Goal: Communication & Community: Share content

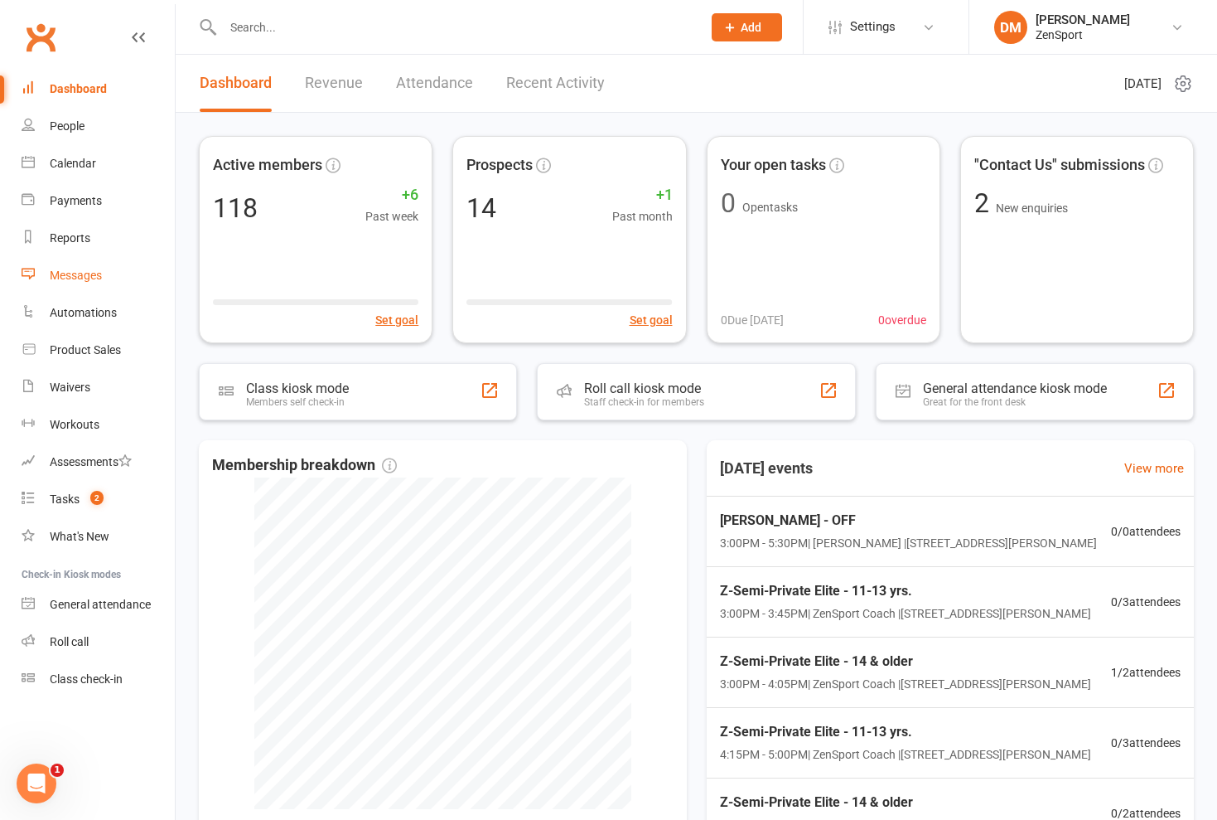
click at [94, 276] on div "Messages" at bounding box center [76, 274] width 52 height 13
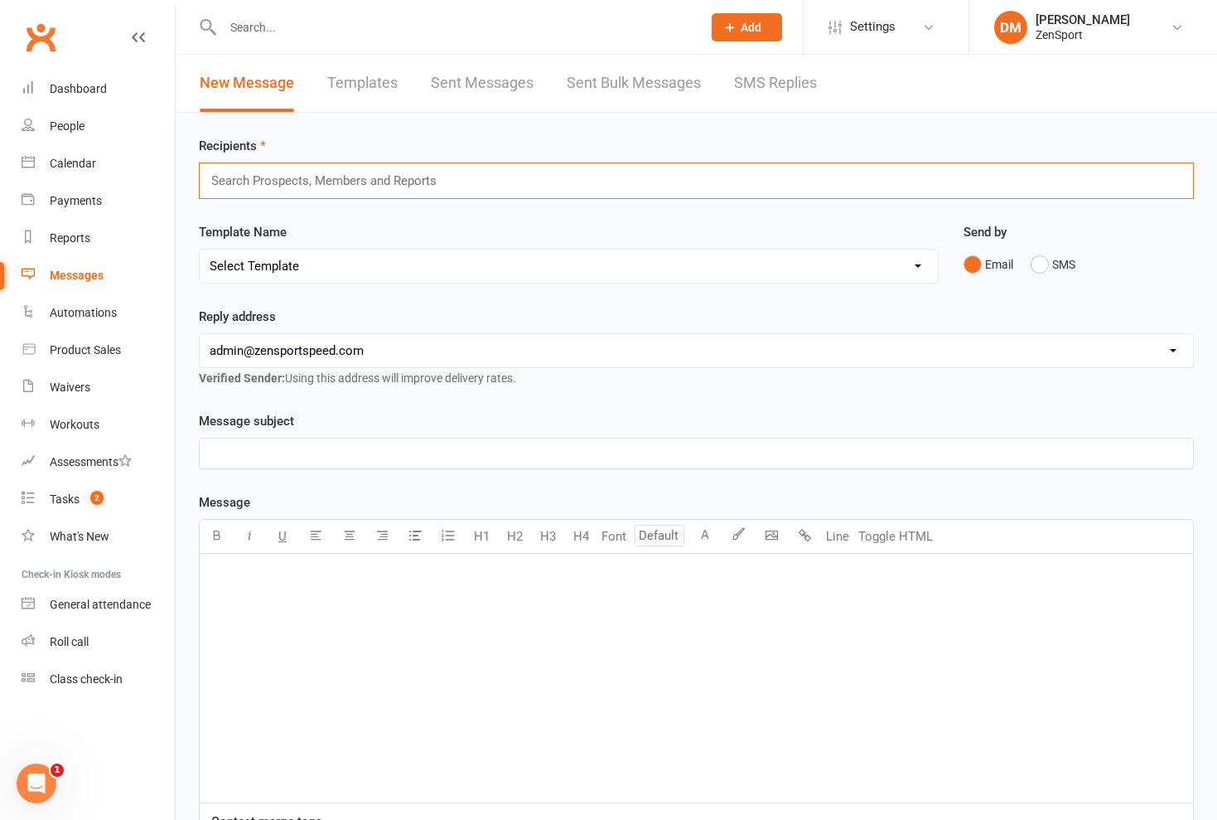
click at [238, 186] on input "text" at bounding box center [332, 181] width 244 height 22
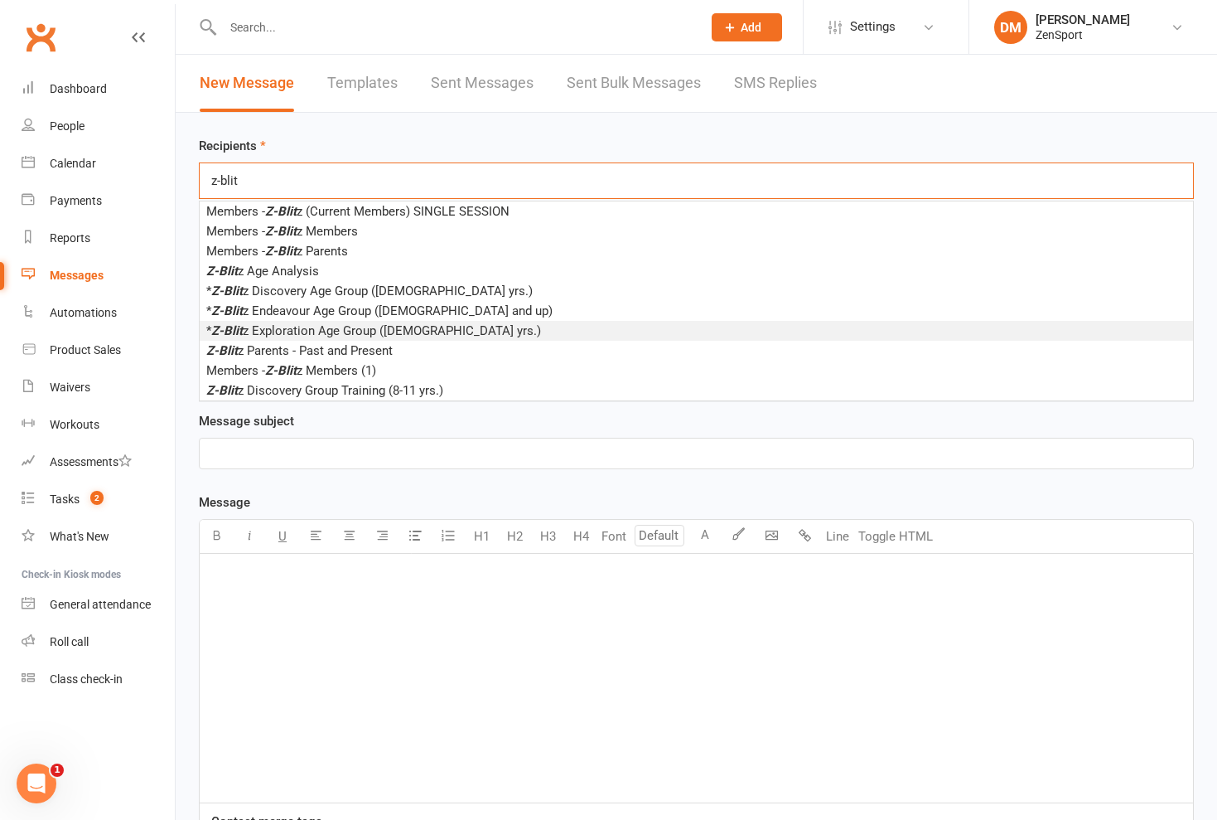
type input "z-blit"
click at [297, 330] on span "* Z-Blit z Exploration Age Group ([DEMOGRAPHIC_DATA] yrs.)" at bounding box center [373, 330] width 335 height 15
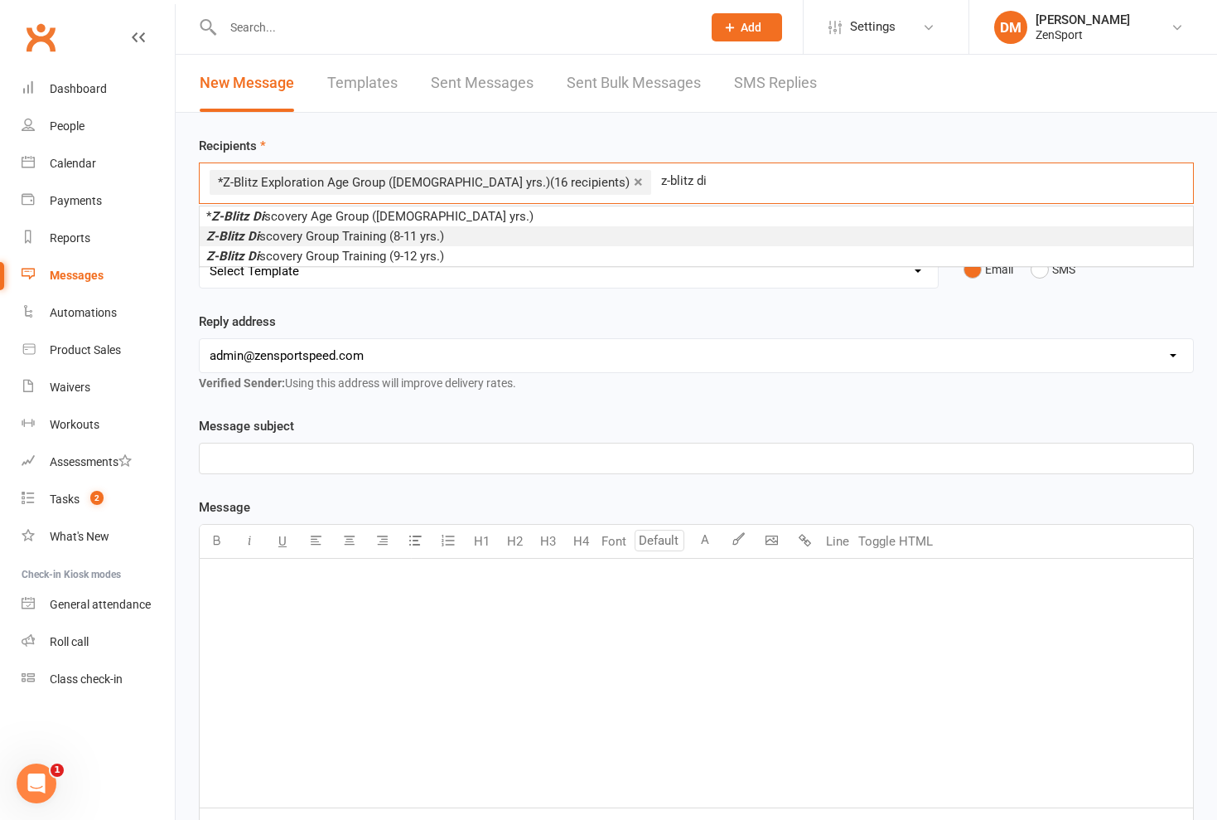
type input "z-blitz di"
click at [396, 236] on span "Z-Blitz Di scovery Group Training (8-11 yrs.)" at bounding box center [325, 236] width 238 height 15
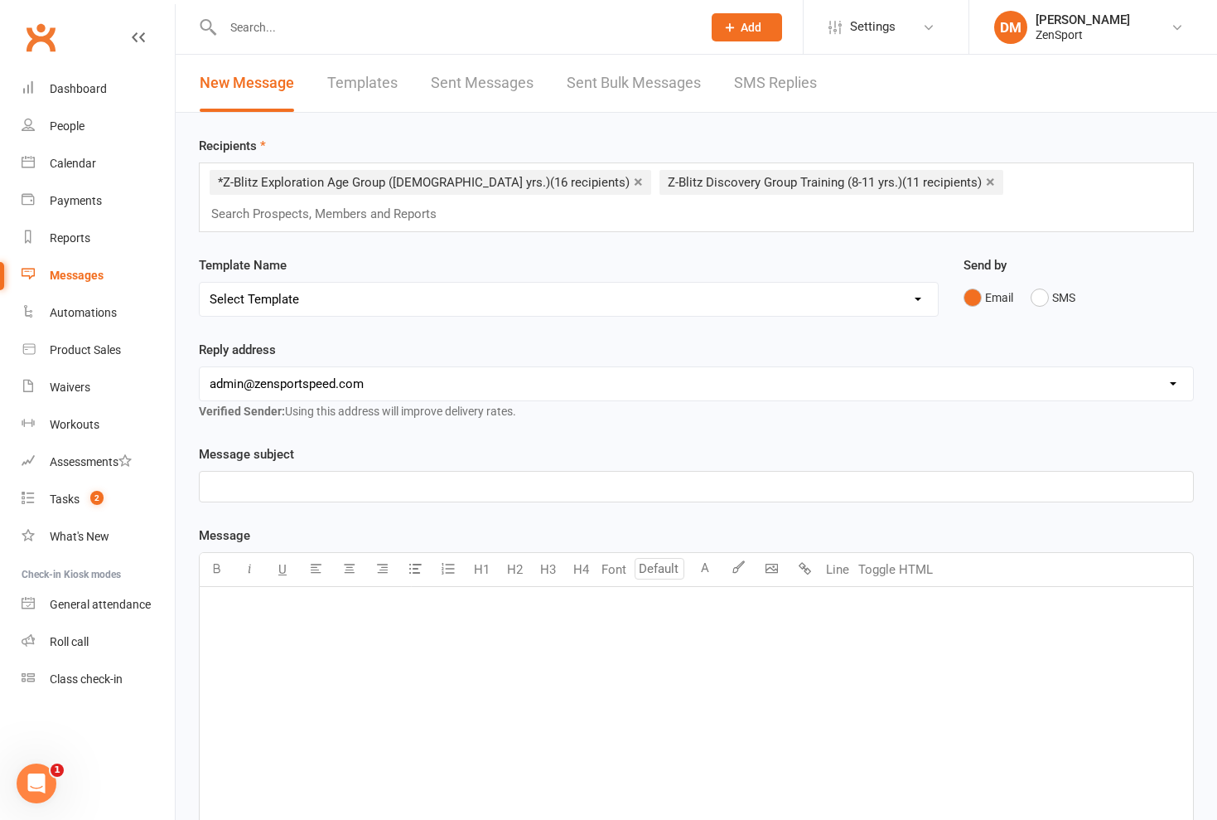
select select "2"
click at [226, 476] on p "﻿" at bounding box center [697, 486] width 974 height 20
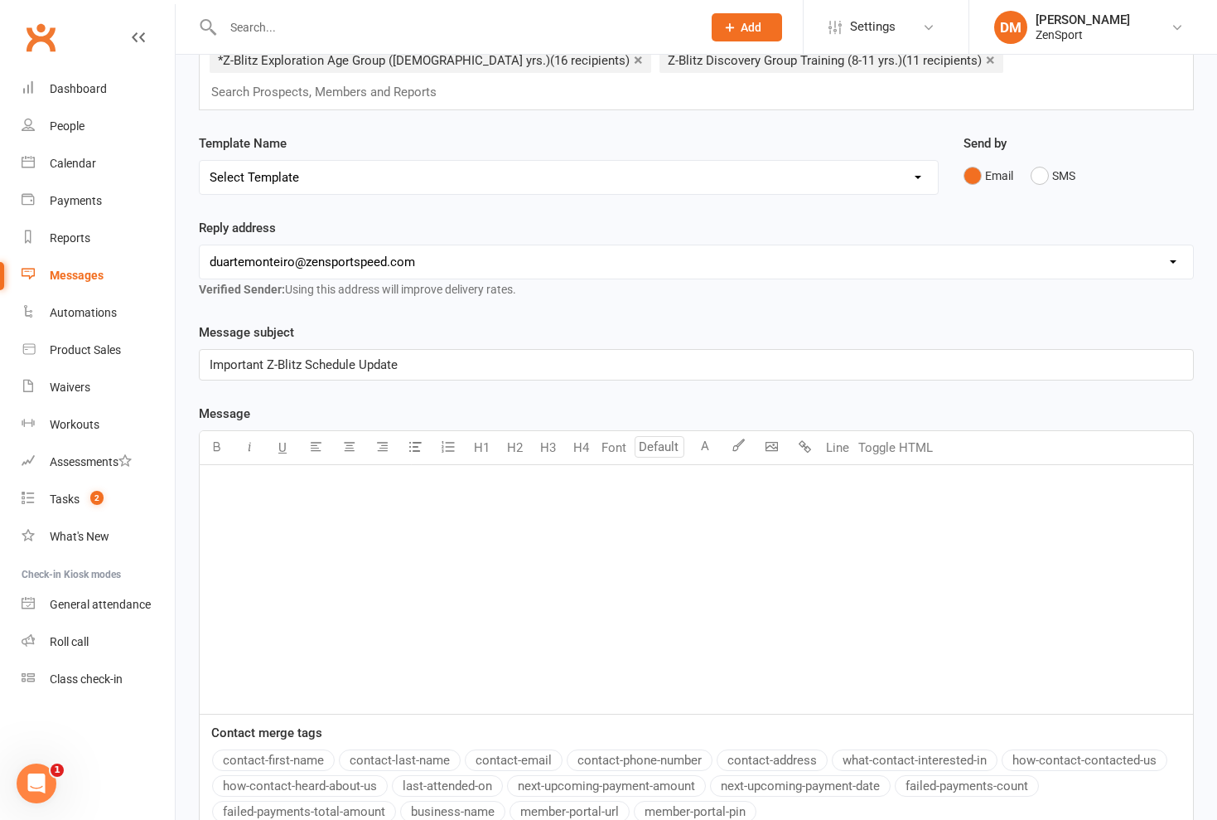
scroll to position [136, 0]
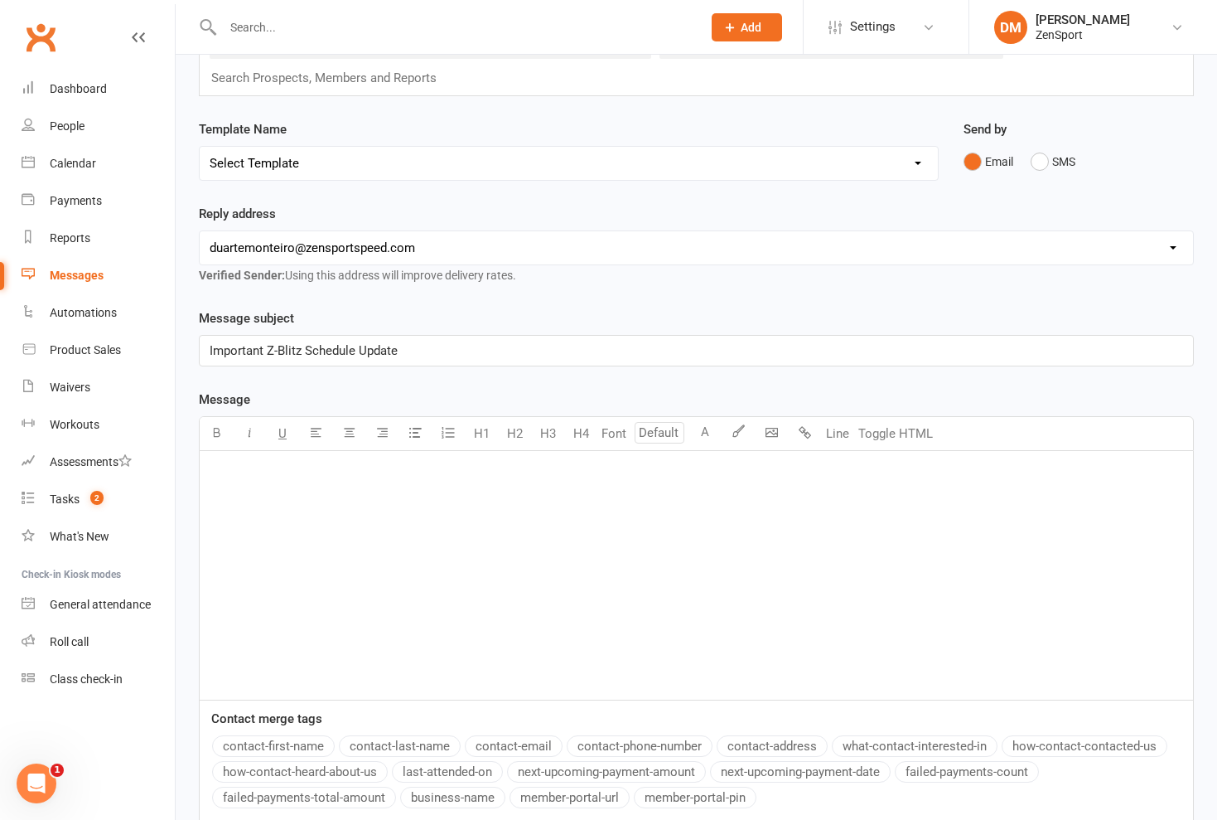
click at [226, 462] on p "﻿" at bounding box center [697, 472] width 974 height 20
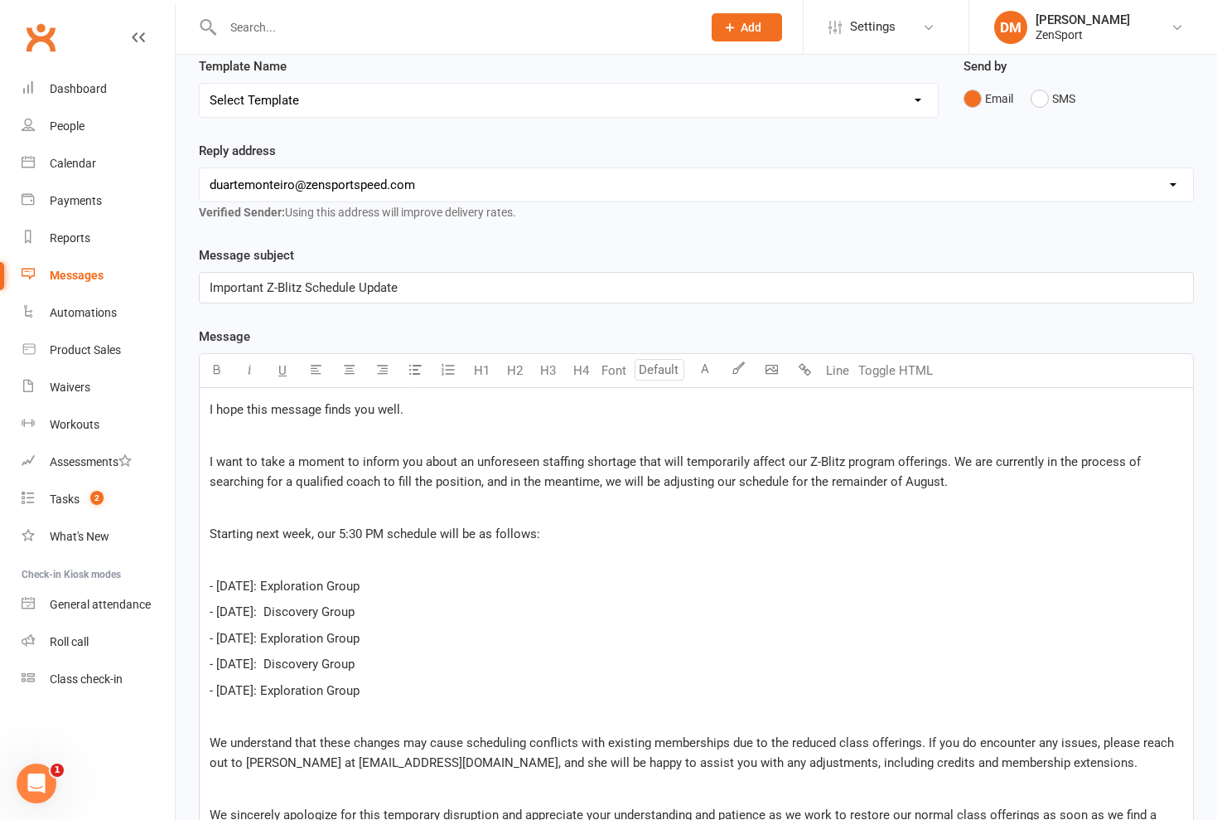
scroll to position [210, 0]
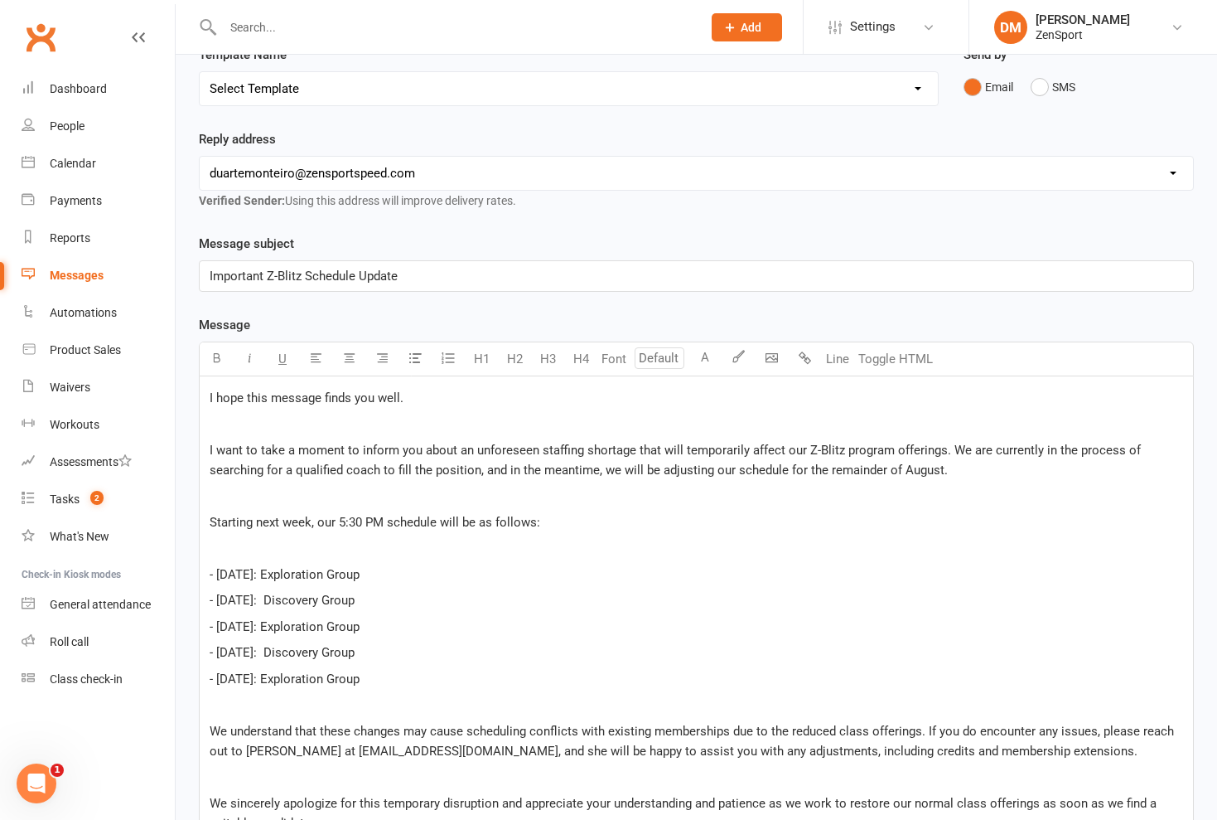
click at [207, 376] on div "I hope this message finds you well. ﻿ I want to take a moment to inform you abo…" at bounding box center [697, 740] width 994 height 728
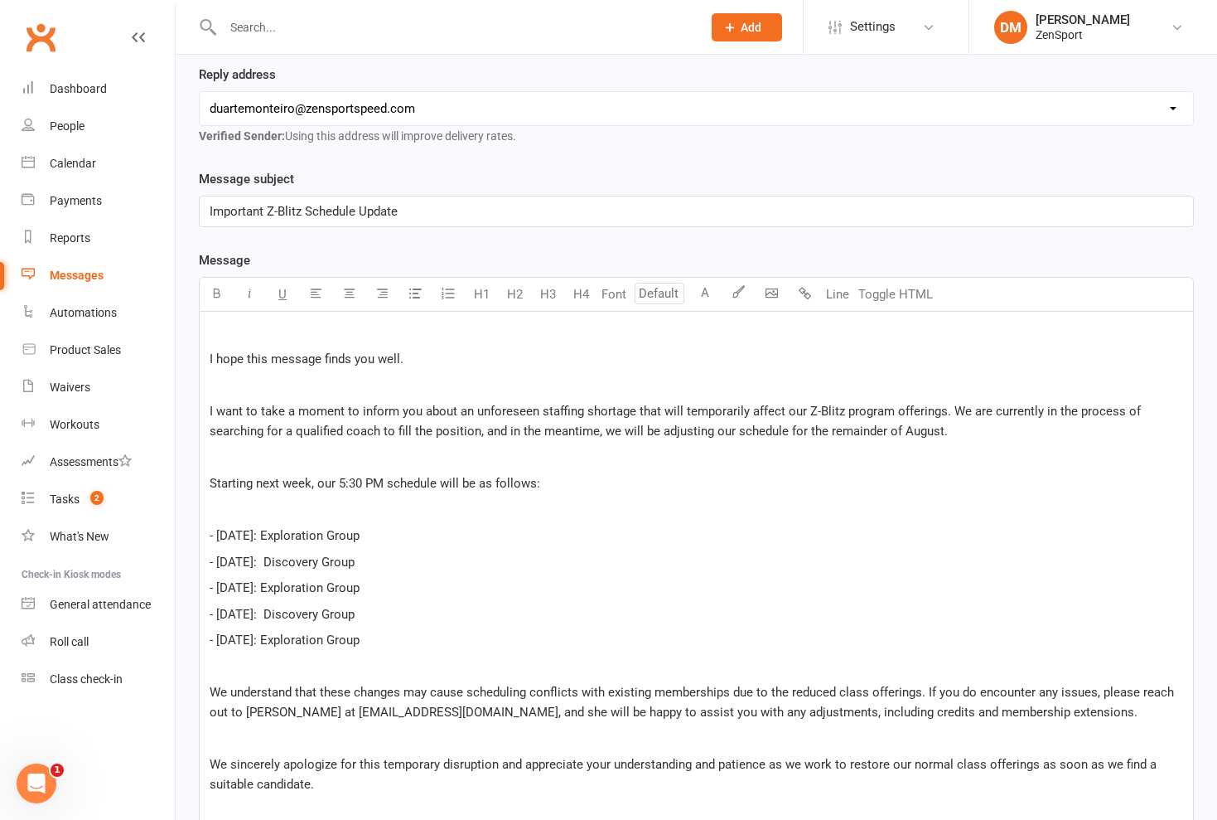
scroll to position [277, 0]
click at [267, 526] on span "- [DATE]: Exploration Group" at bounding box center [285, 533] width 150 height 15
click at [312, 526] on span "-Exploration Group" at bounding box center [261, 533] width 103 height 15
click at [214, 526] on span "-Exploration Group" at bounding box center [261, 533] width 103 height 15
click at [232, 498] on p "﻿" at bounding box center [697, 508] width 974 height 20
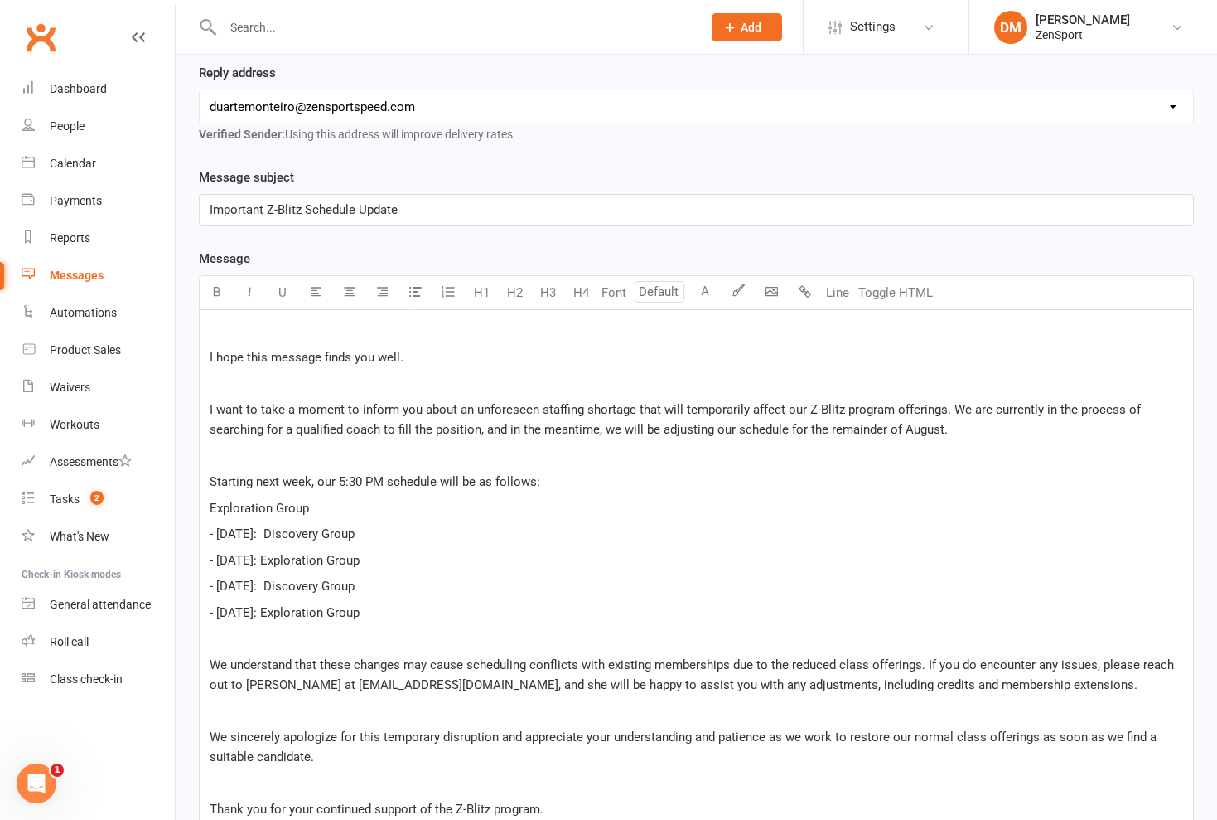
click at [208, 476] on div "﻿ I hope this message finds you well. ﻿ I want to take a moment to inform you a…" at bounding box center [697, 674] width 994 height 728
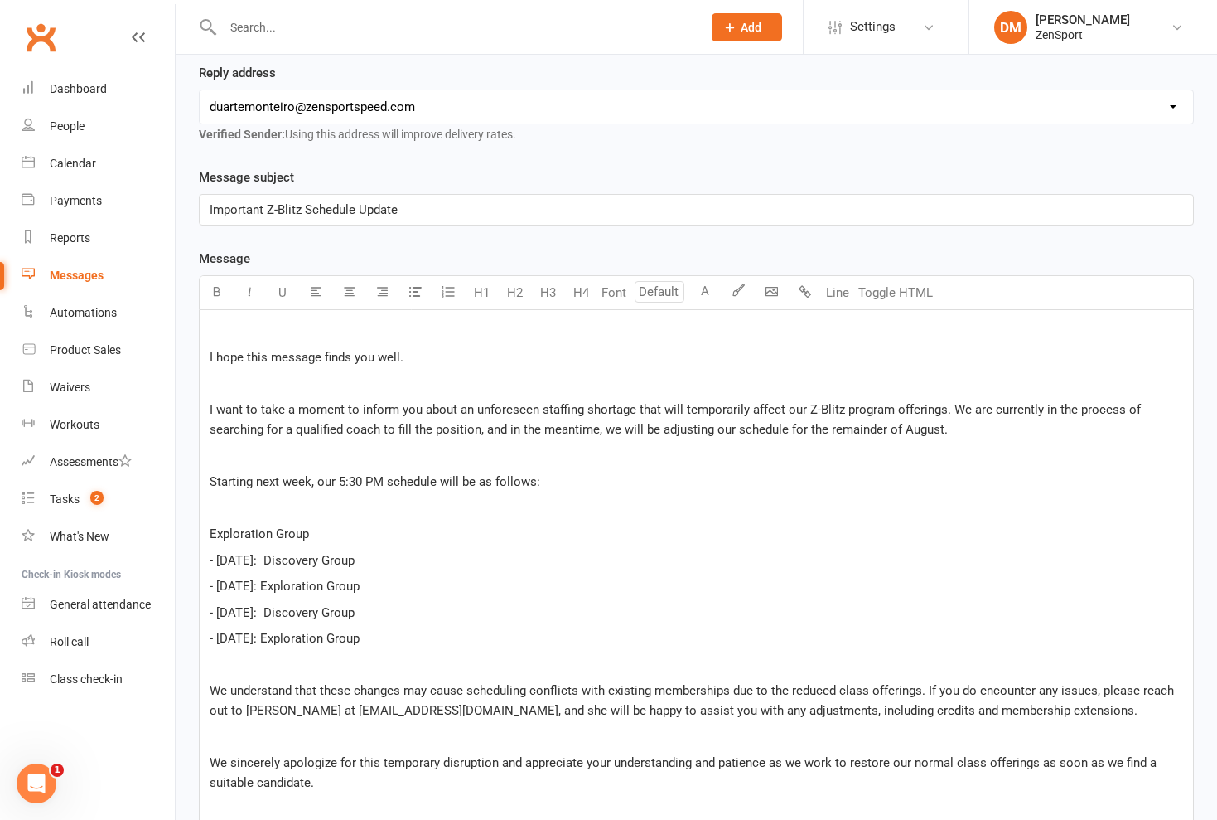
click at [307, 526] on span "Exploration Group" at bounding box center [259, 533] width 99 height 15
click at [208, 531] on div "﻿ I hope this message finds you well. ﻿ I want to take a moment to inform you a…" at bounding box center [697, 687] width 994 height 755
click at [273, 553] on span "- [DATE]: Discovery Group" at bounding box center [282, 560] width 145 height 15
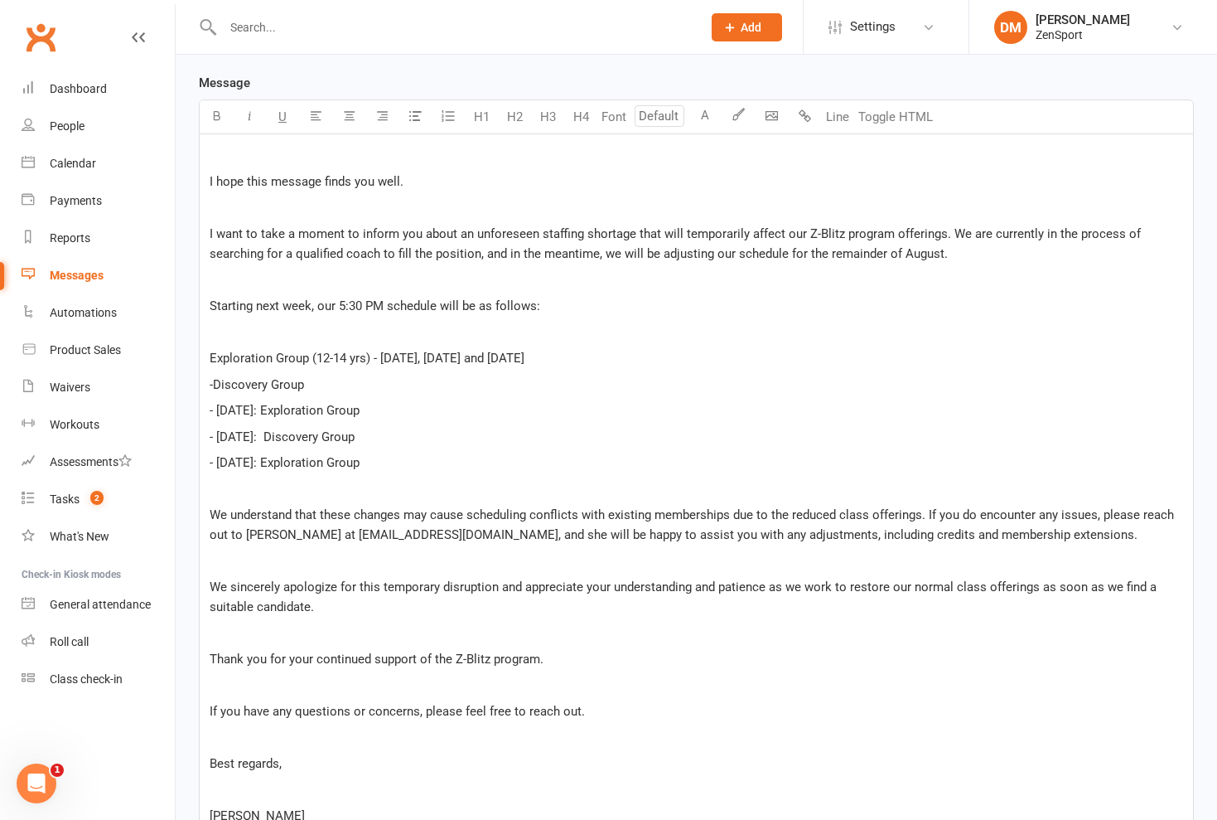
scroll to position [442, 0]
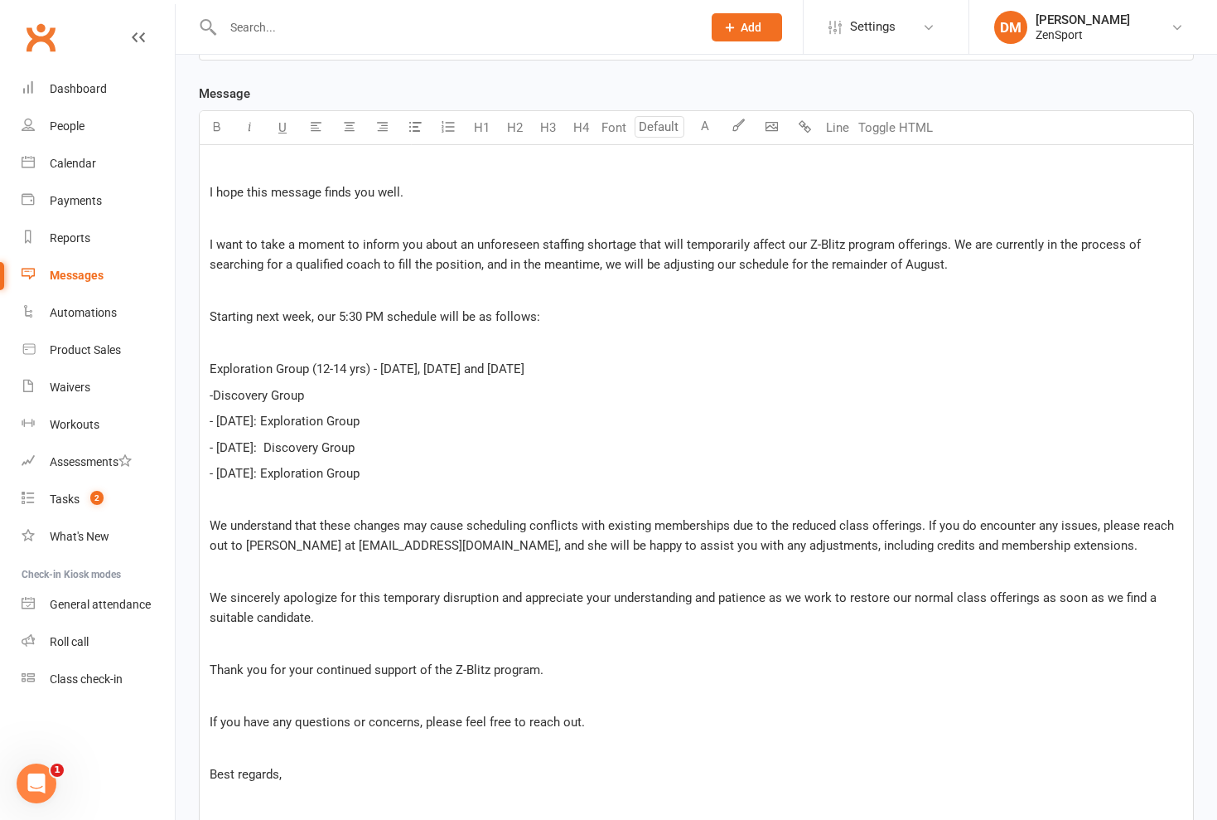
click at [218, 414] on span "- [DATE]: Exploration Group" at bounding box center [285, 421] width 150 height 15
drag, startPoint x: 206, startPoint y: 392, endPoint x: 314, endPoint y: 462, distance: 129.0
click at [314, 462] on div "﻿ I hope this message finds you well. ﻿ I want to take a moment to inform you a…" at bounding box center [697, 522] width 994 height 755
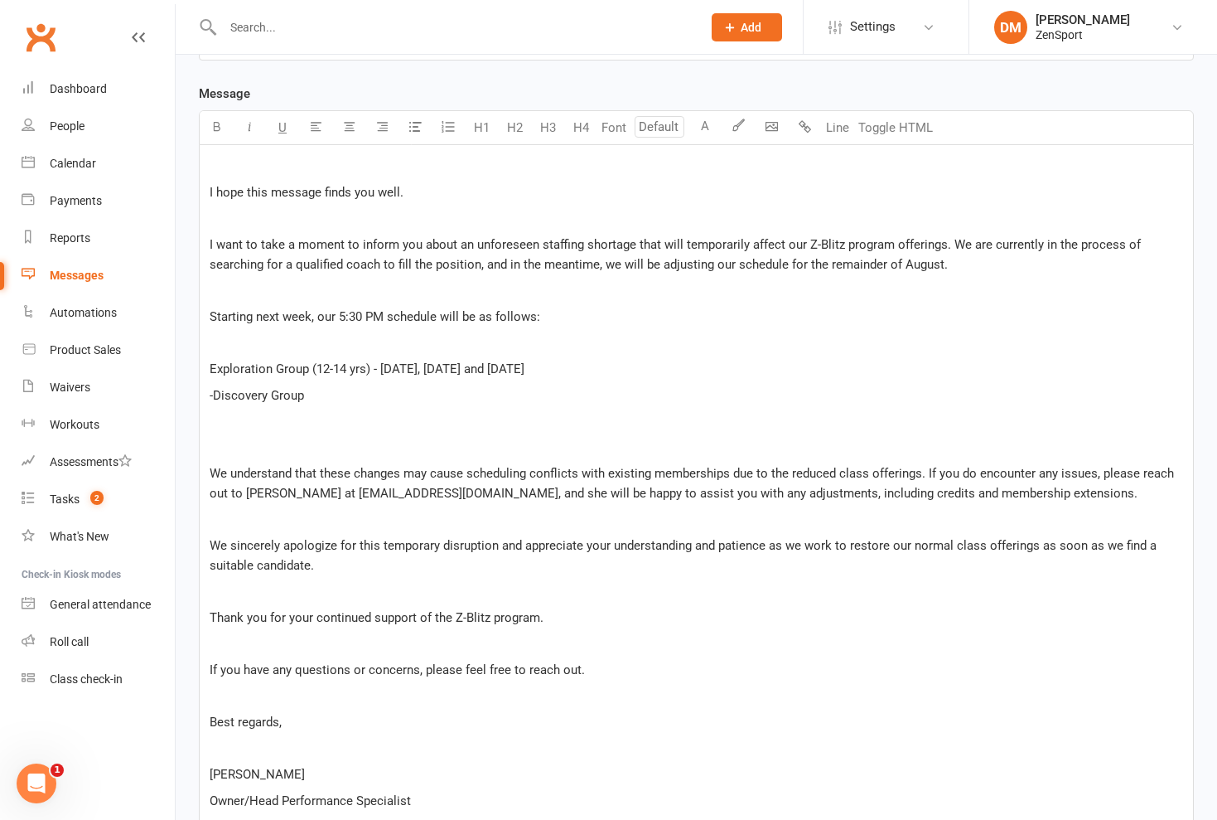
click at [310, 385] on p "-Discovery Group" at bounding box center [697, 395] width 974 height 20
click at [518, 361] on span "Exploration Group (12-14 yrs) - [DATE], [DATE] and [DATE]" at bounding box center [367, 368] width 315 height 15
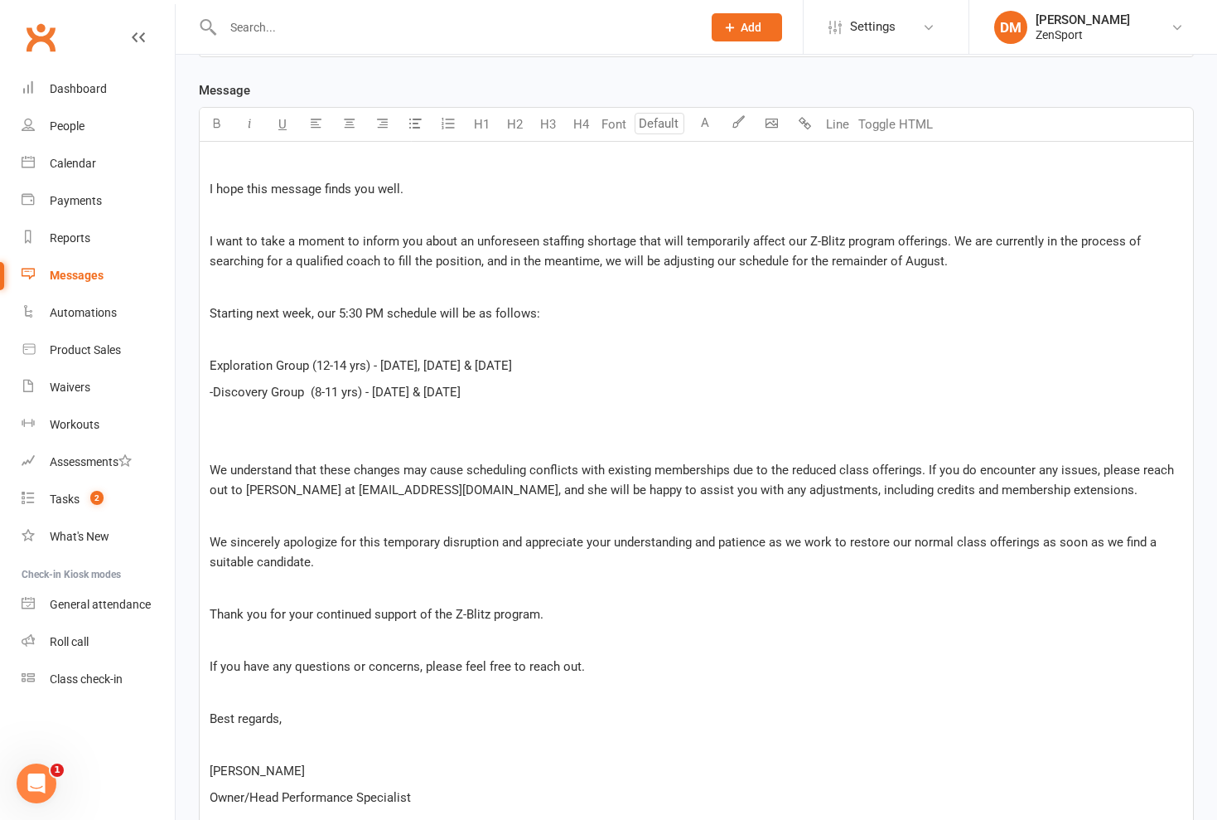
click at [212, 385] on span "-Discovery Group (8-11 yrs) - [DATE] & [DATE]" at bounding box center [335, 392] width 251 height 15
click at [217, 434] on p "﻿" at bounding box center [697, 444] width 974 height 20
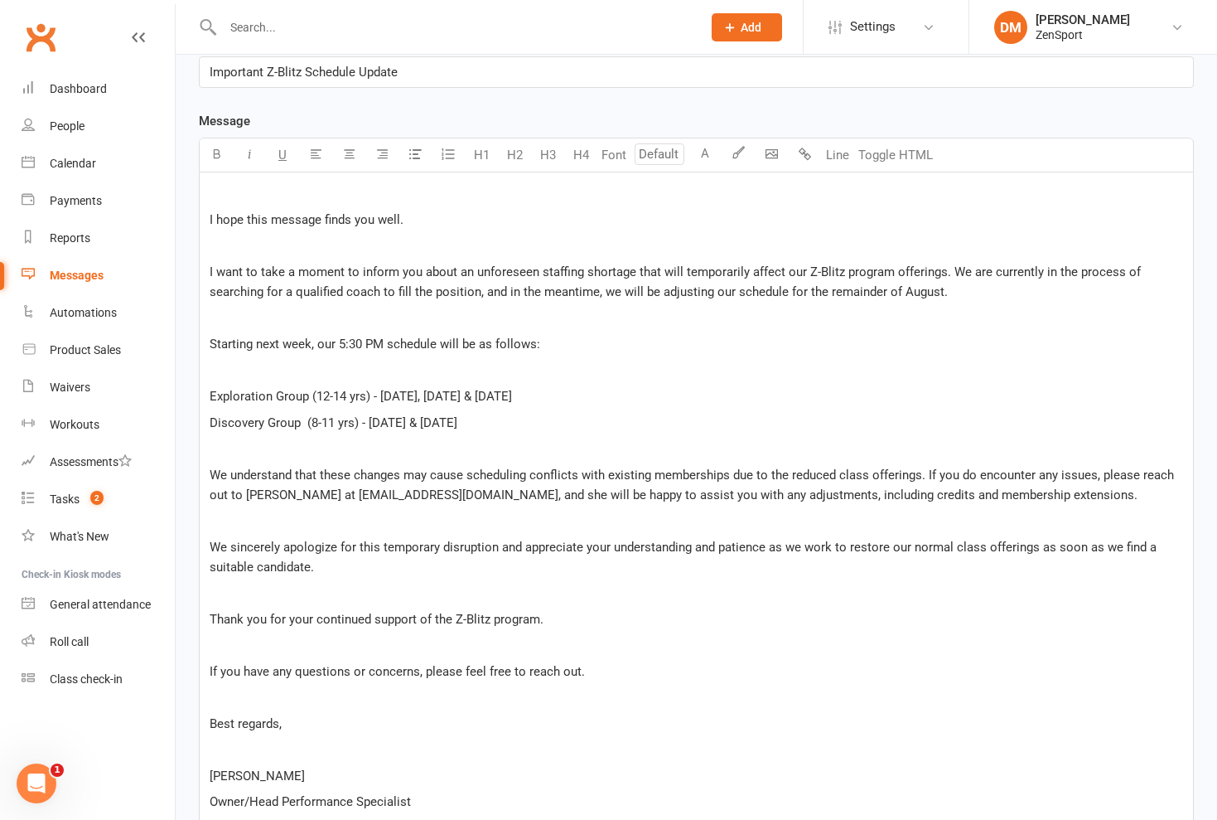
scroll to position [391, 0]
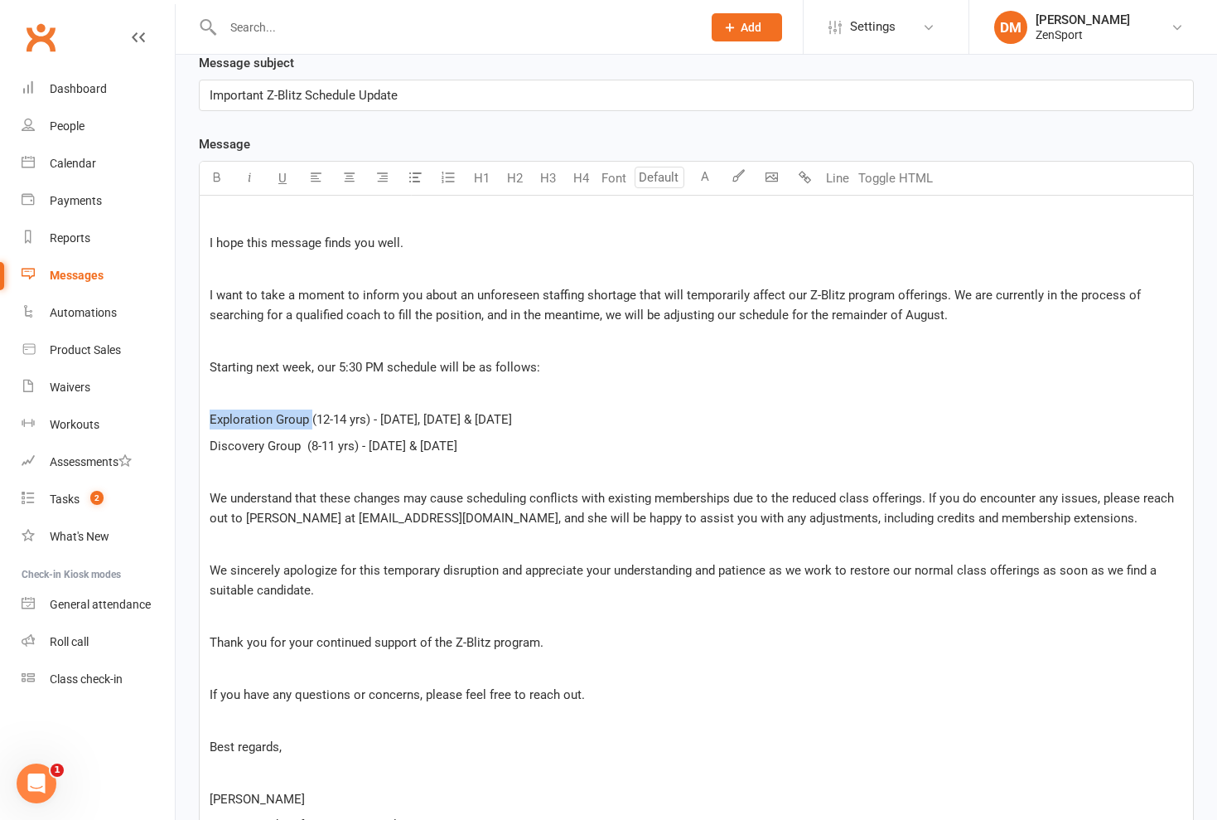
drag, startPoint x: 310, startPoint y: 392, endPoint x: 206, endPoint y: 388, distance: 104.5
click at [206, 388] on div "﻿ I hope this message finds you well. ﻿ I want to take a moment to inform you a…" at bounding box center [697, 534] width 994 height 676
click at [221, 171] on icon "button" at bounding box center [216, 177] width 12 height 12
drag, startPoint x: 302, startPoint y: 420, endPoint x: 201, endPoint y: 417, distance: 101.2
click at [201, 417] on div "﻿ I hope this message finds you well. ﻿ I want to take a moment to inform you a…" at bounding box center [697, 534] width 994 height 676
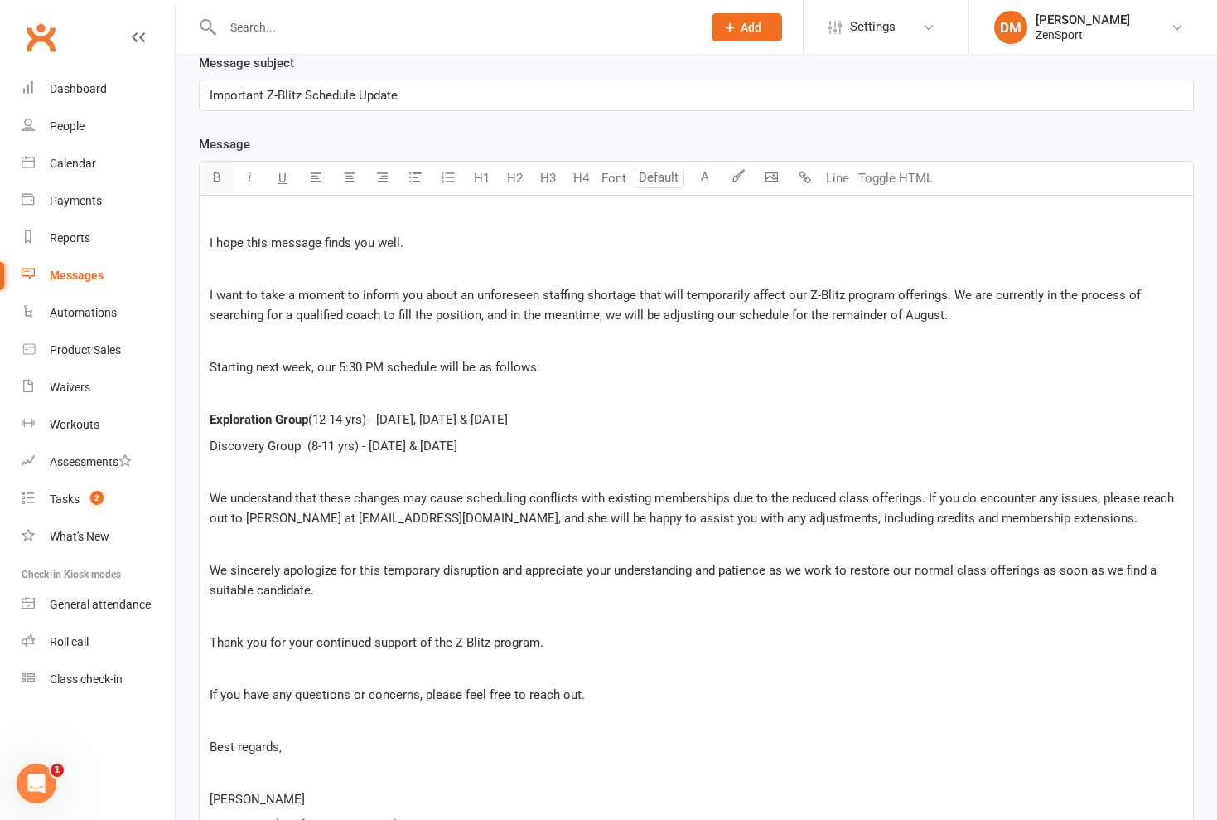
click at [219, 171] on icon "button" at bounding box center [216, 177] width 12 height 12
click at [373, 412] on span "(12-14 yrs) - [DATE], [DATE] & [DATE]" at bounding box center [408, 419] width 200 height 15
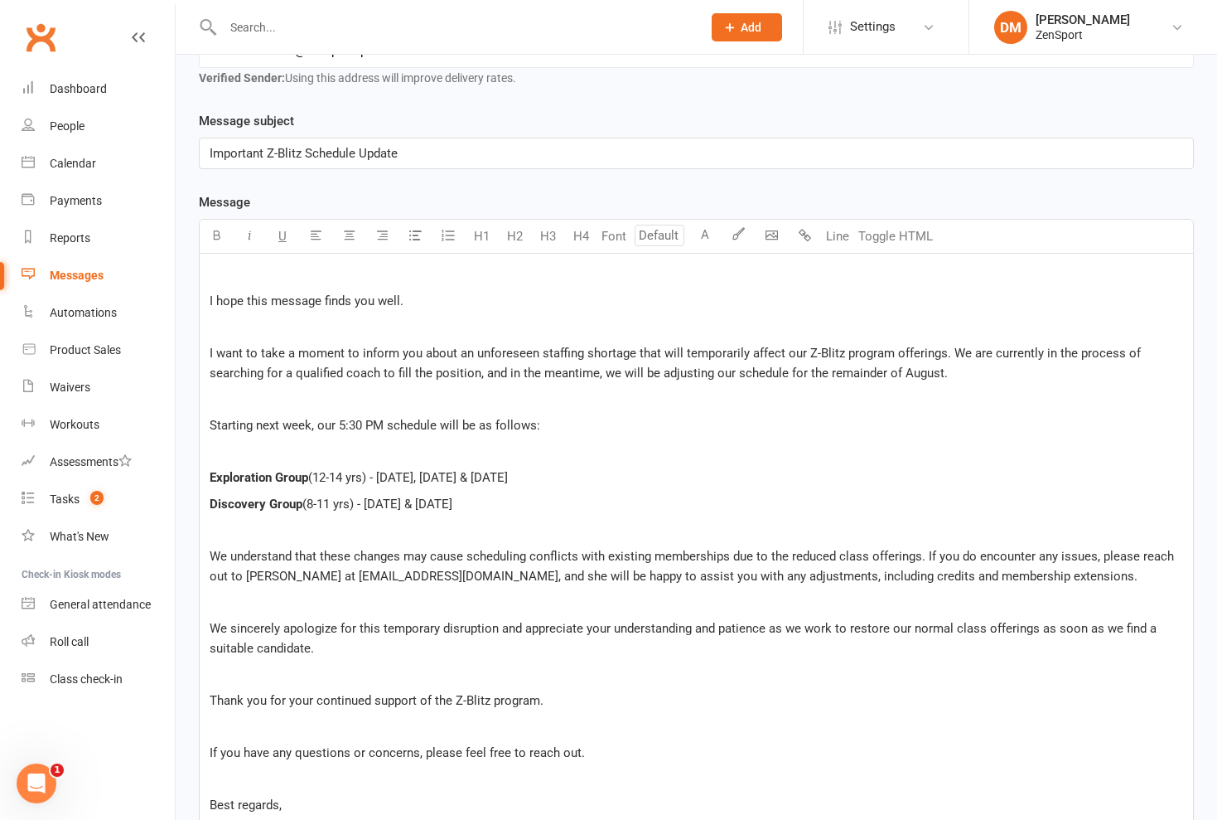
scroll to position [327, 0]
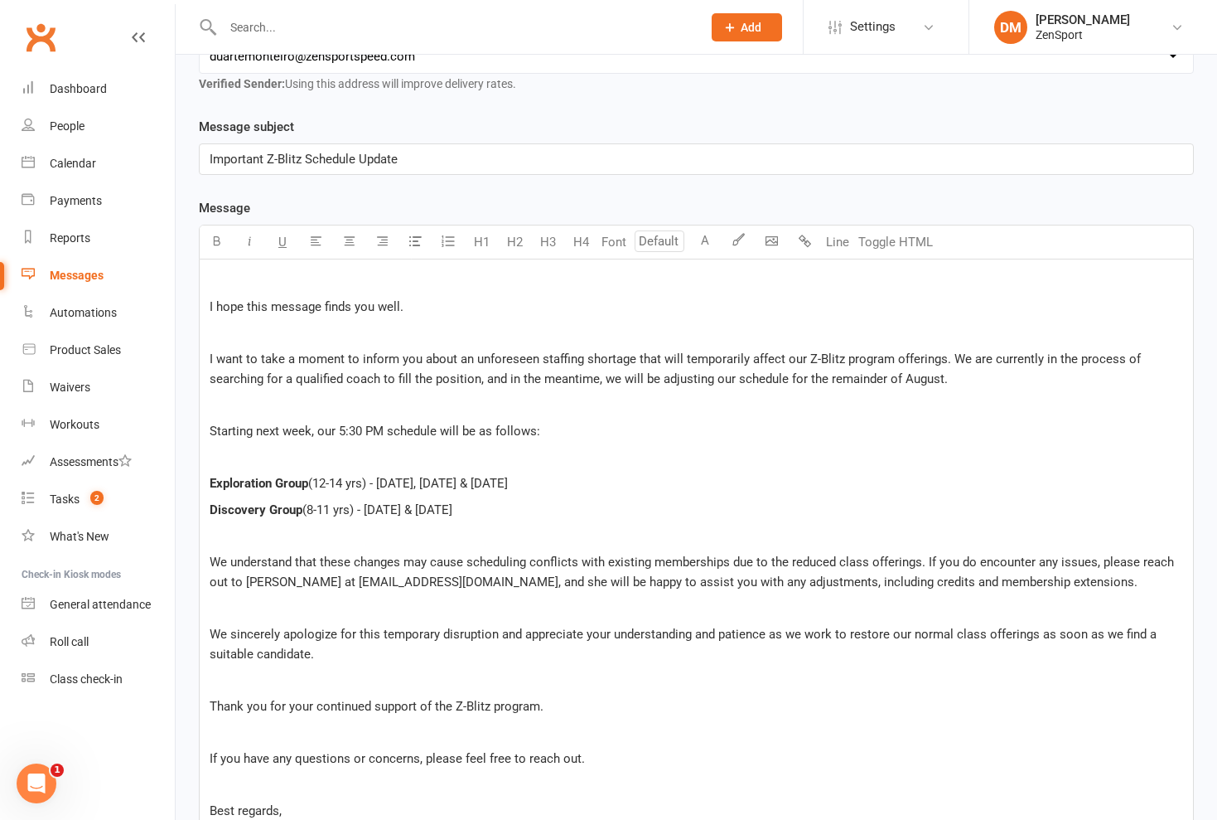
click at [206, 276] on div "﻿ I hope this message finds you well. ﻿ I want to take a moment to inform you a…" at bounding box center [697, 597] width 994 height 676
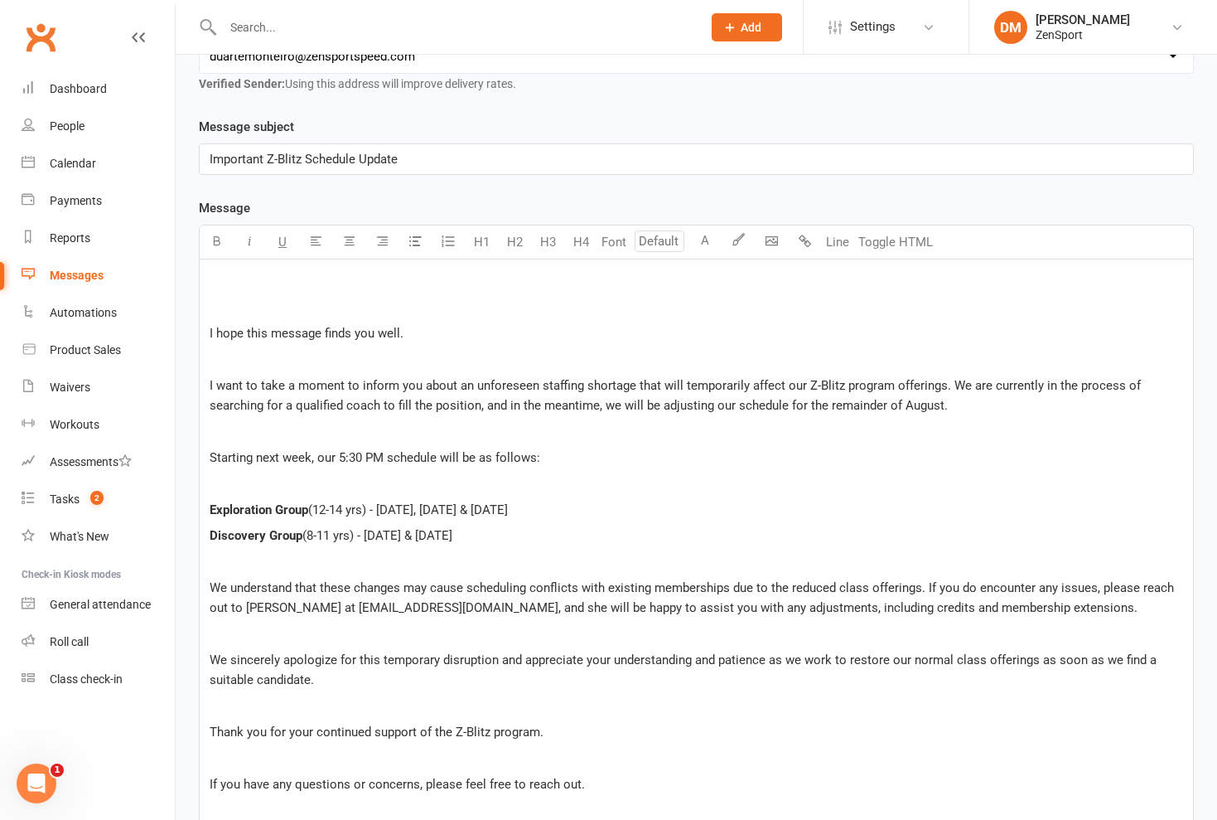
click at [235, 264] on div "﻿ ﻿ I hope this message finds you well. ﻿ I want to take a moment to inform you…" at bounding box center [697, 610] width 994 height 703
click at [218, 271] on p "﻿" at bounding box center [697, 281] width 974 height 20
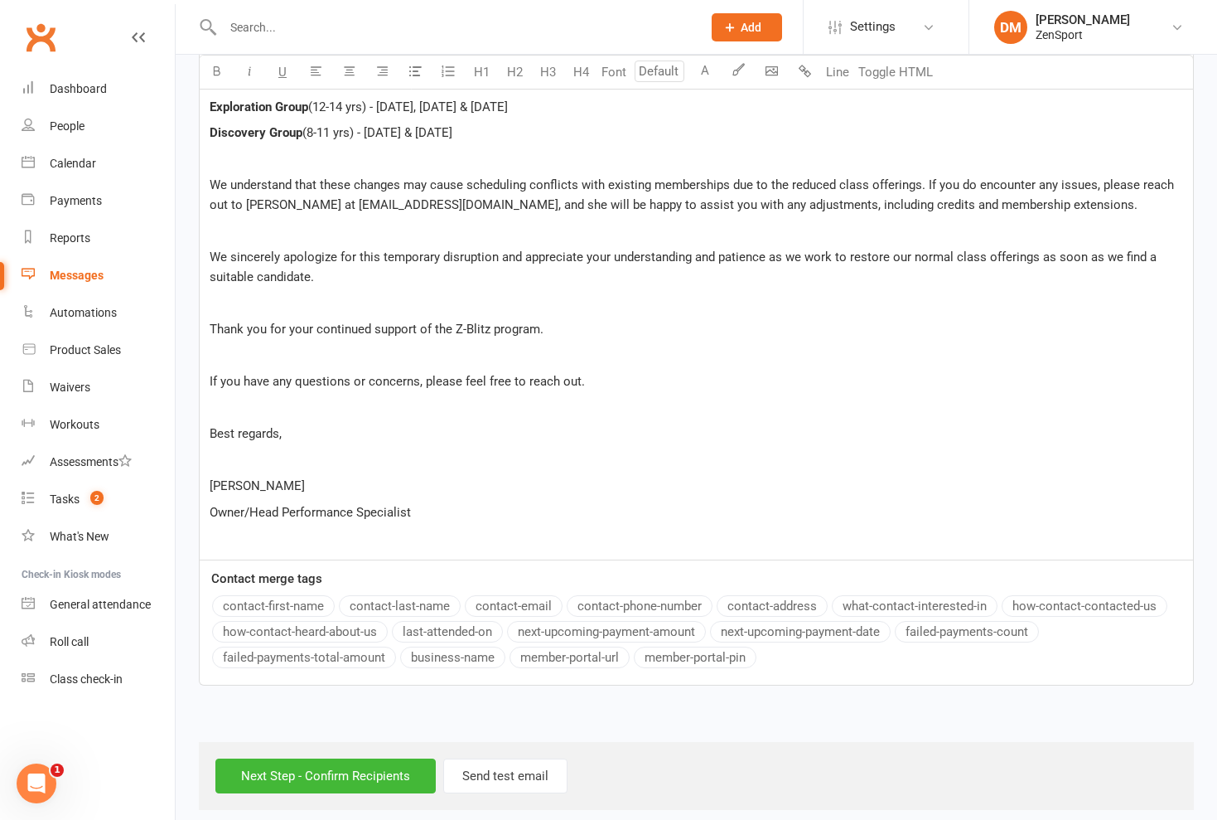
scroll to position [170, 0]
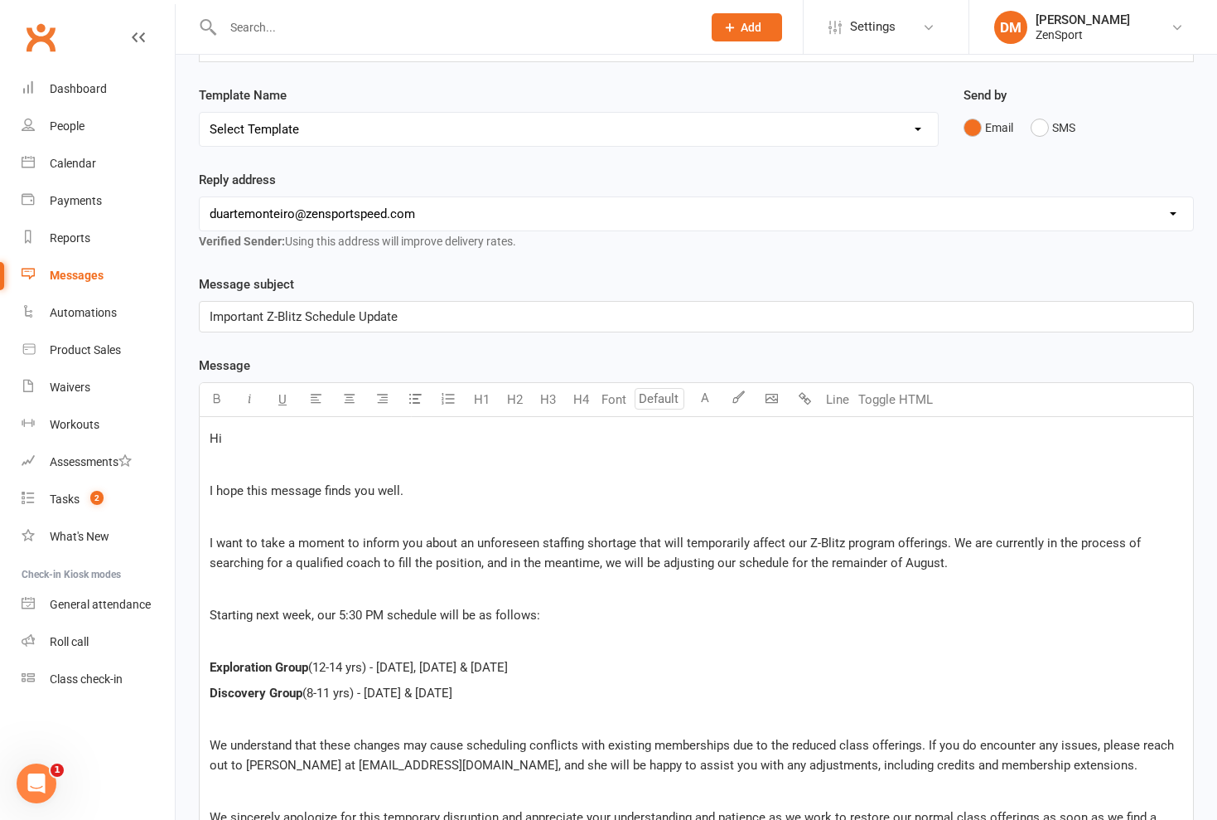
click at [275, 573] on div "Message U H1 H2 H3 H4 Font A Line Toggle HTML Hi ﻿ I hope this message finds yo…" at bounding box center [696, 801] width 995 height 890
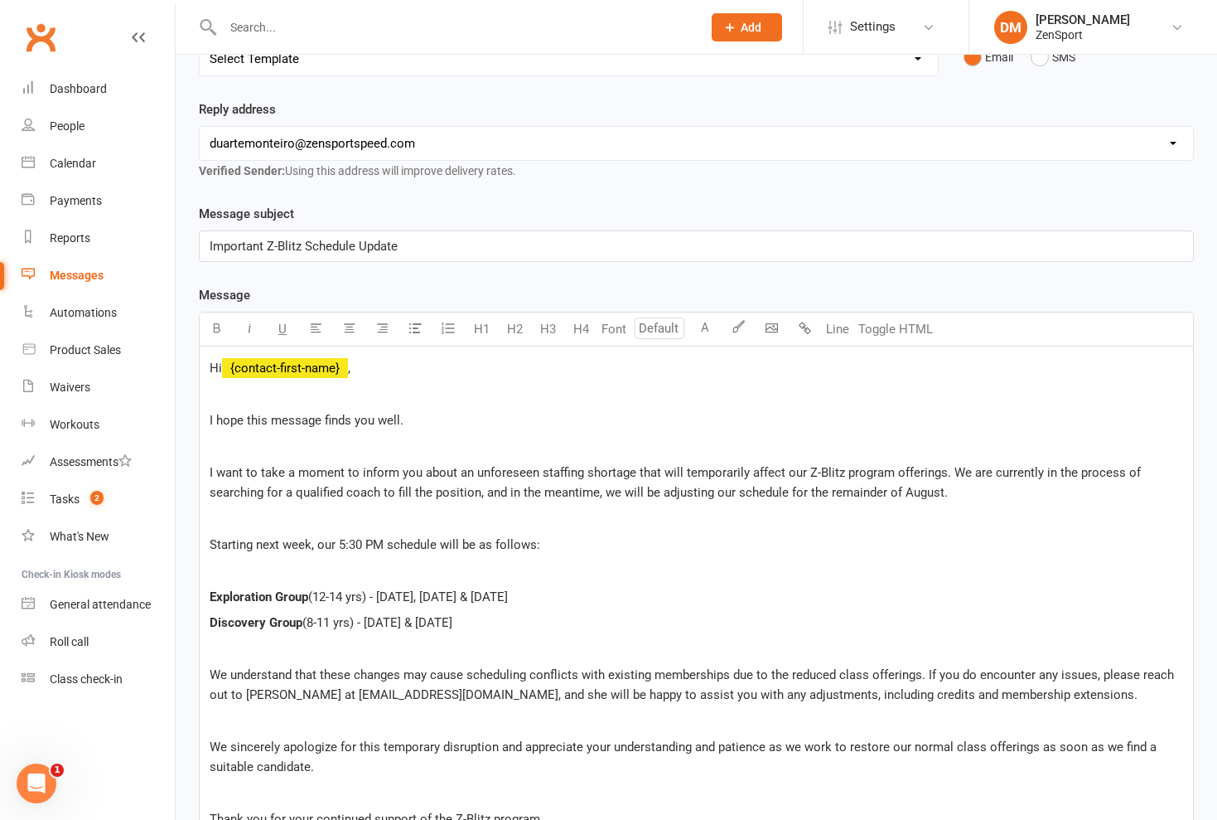
scroll to position [247, 0]
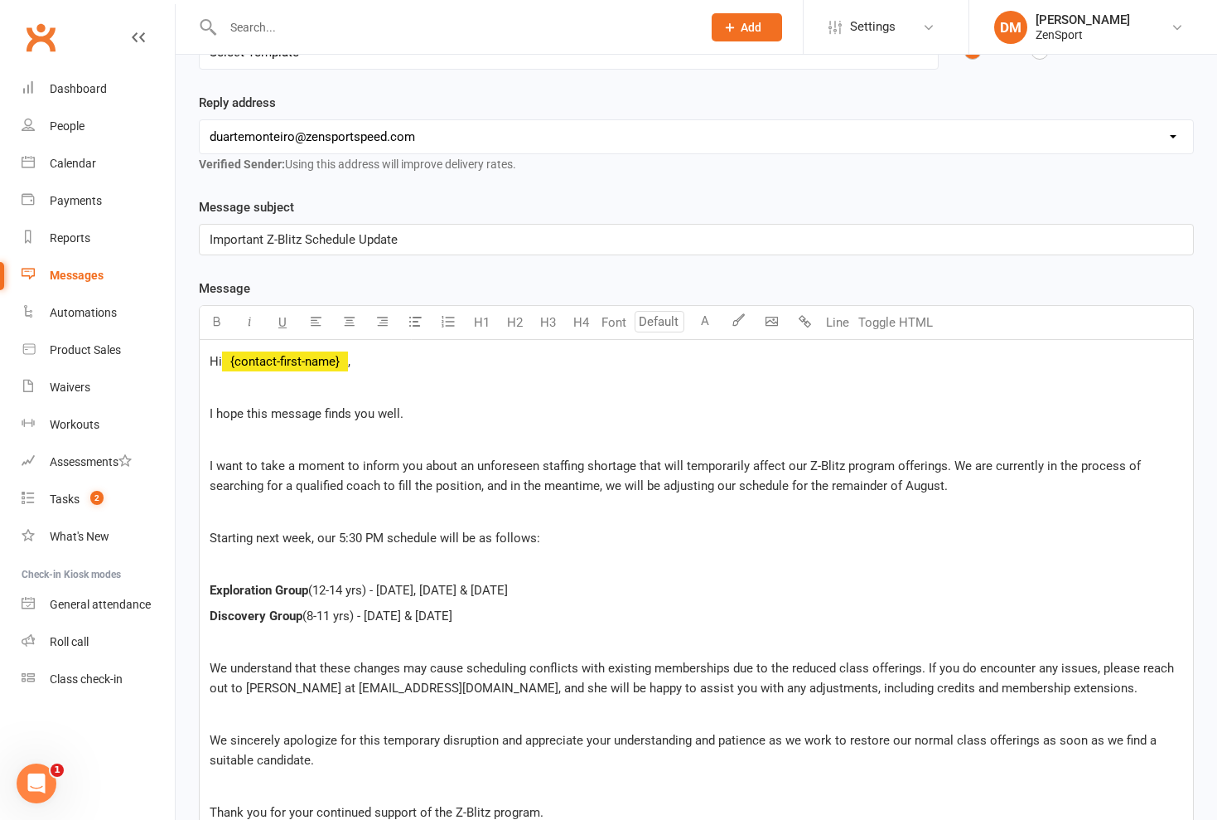
click at [942, 458] on span "I want to take a moment to inform you about an unforeseen staffing shortage tha…" at bounding box center [677, 475] width 935 height 35
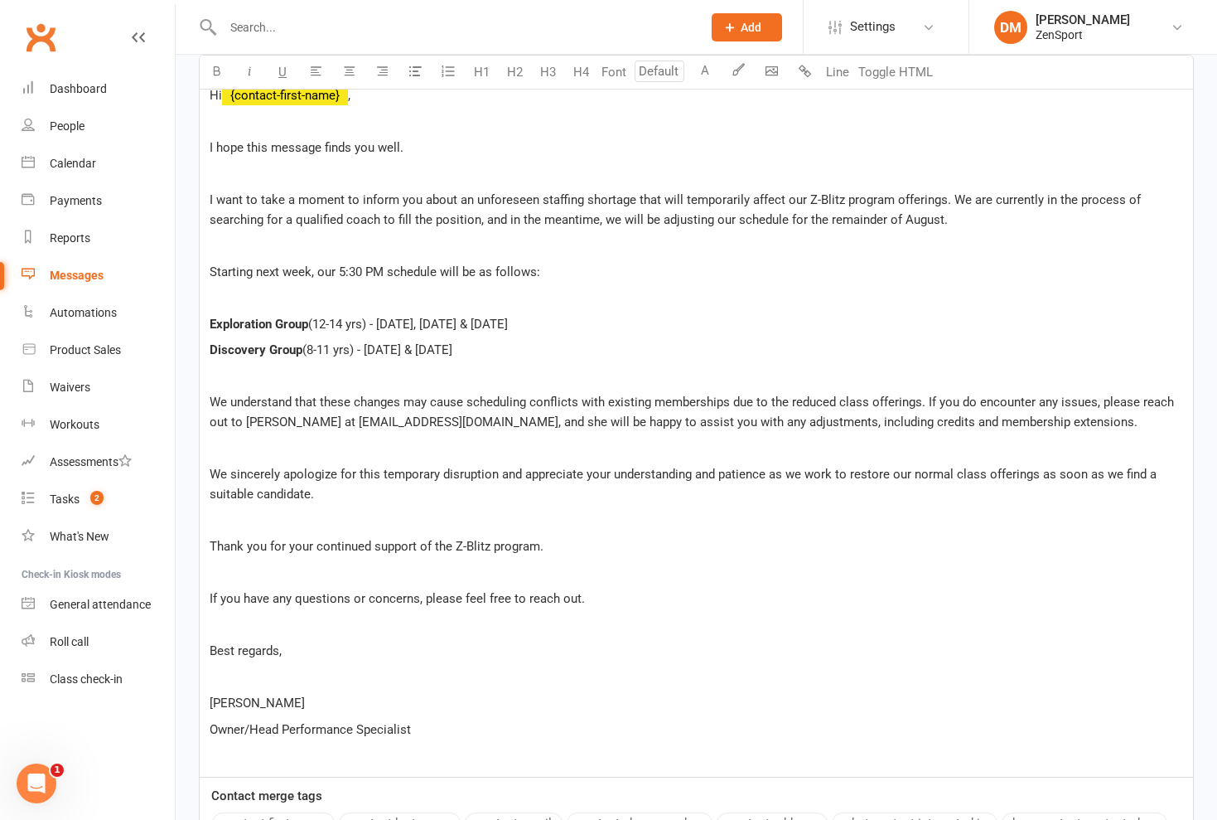
scroll to position [513, 0]
drag, startPoint x: 457, startPoint y: 397, endPoint x: 303, endPoint y: 396, distance: 154.1
click at [303, 396] on span "We understand that these changes may cause scheduling conflicts with existing m…" at bounding box center [694, 411] width 968 height 35
copy span "[EMAIL_ADDRESS][DOMAIN_NAME]"
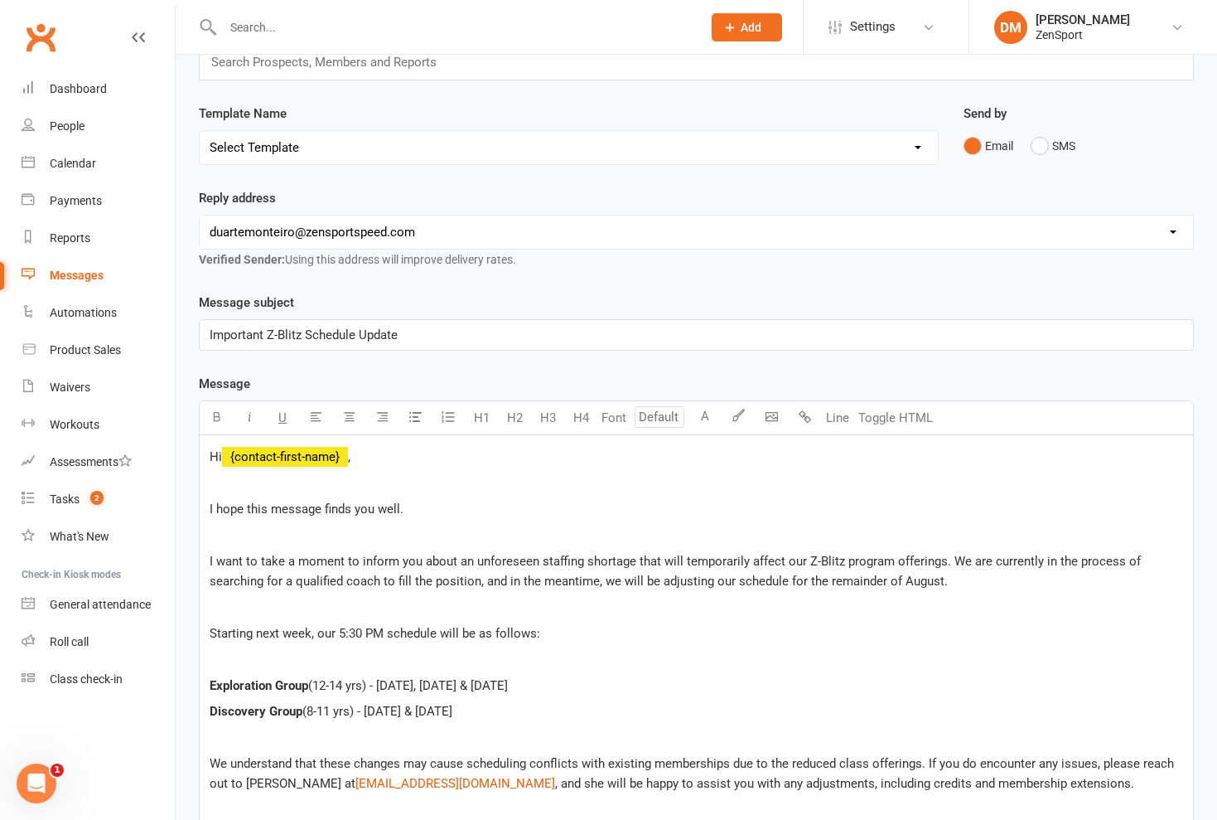
scroll to position [149, 0]
click at [404, 327] on p "Important Z-Blitz Schedule Update" at bounding box center [697, 337] width 974 height 20
click at [267, 330] on span "Important Z-Blitz Schedule Update" at bounding box center [304, 337] width 188 height 15
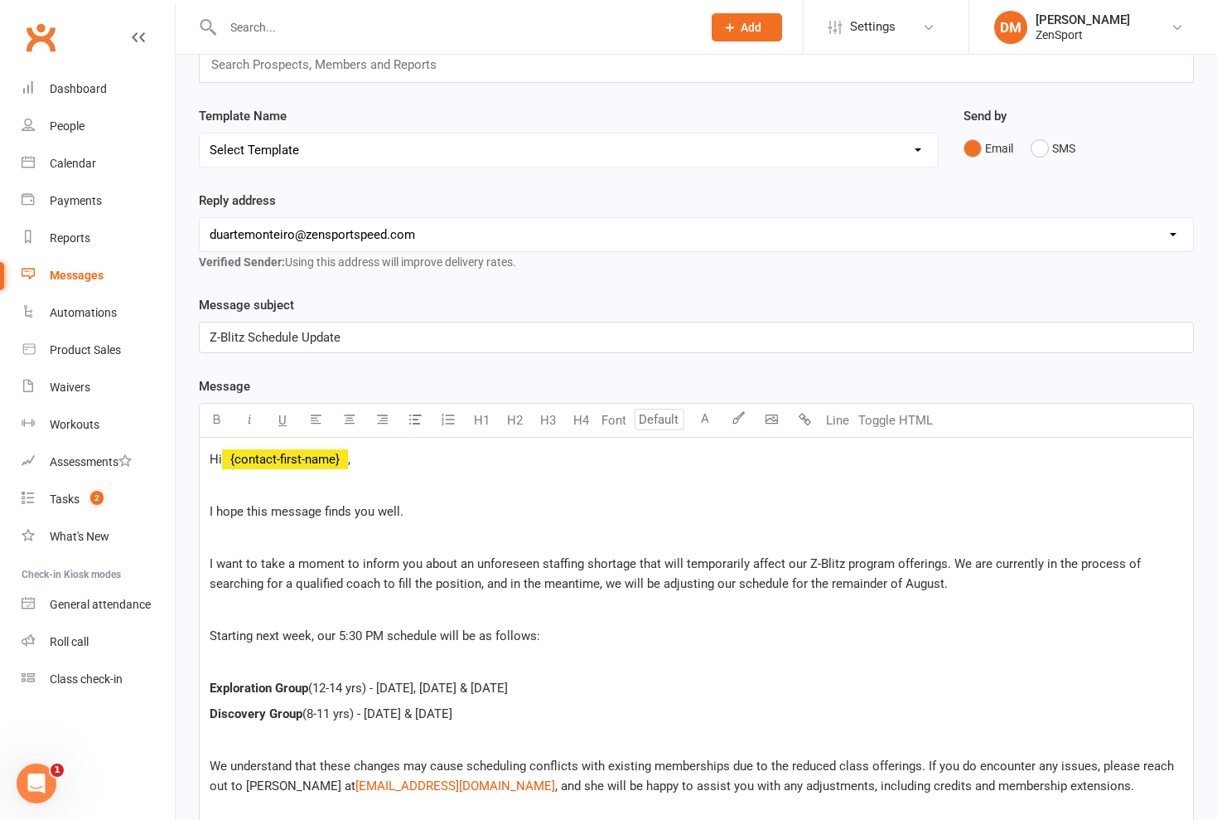
click at [348, 327] on p "Z-Blitz Schedule Update" at bounding box center [697, 337] width 974 height 20
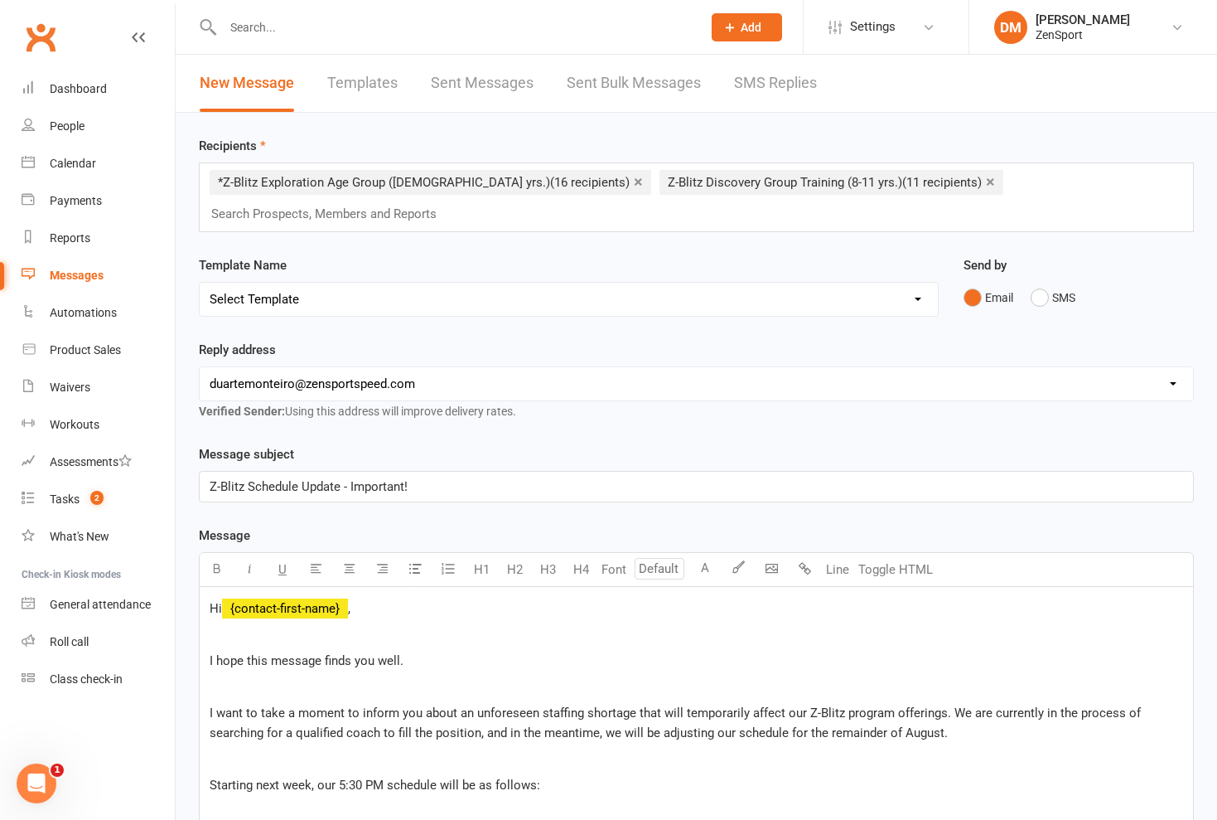
scroll to position [0, 0]
click at [453, 203] on input "text" at bounding box center [332, 214] width 244 height 22
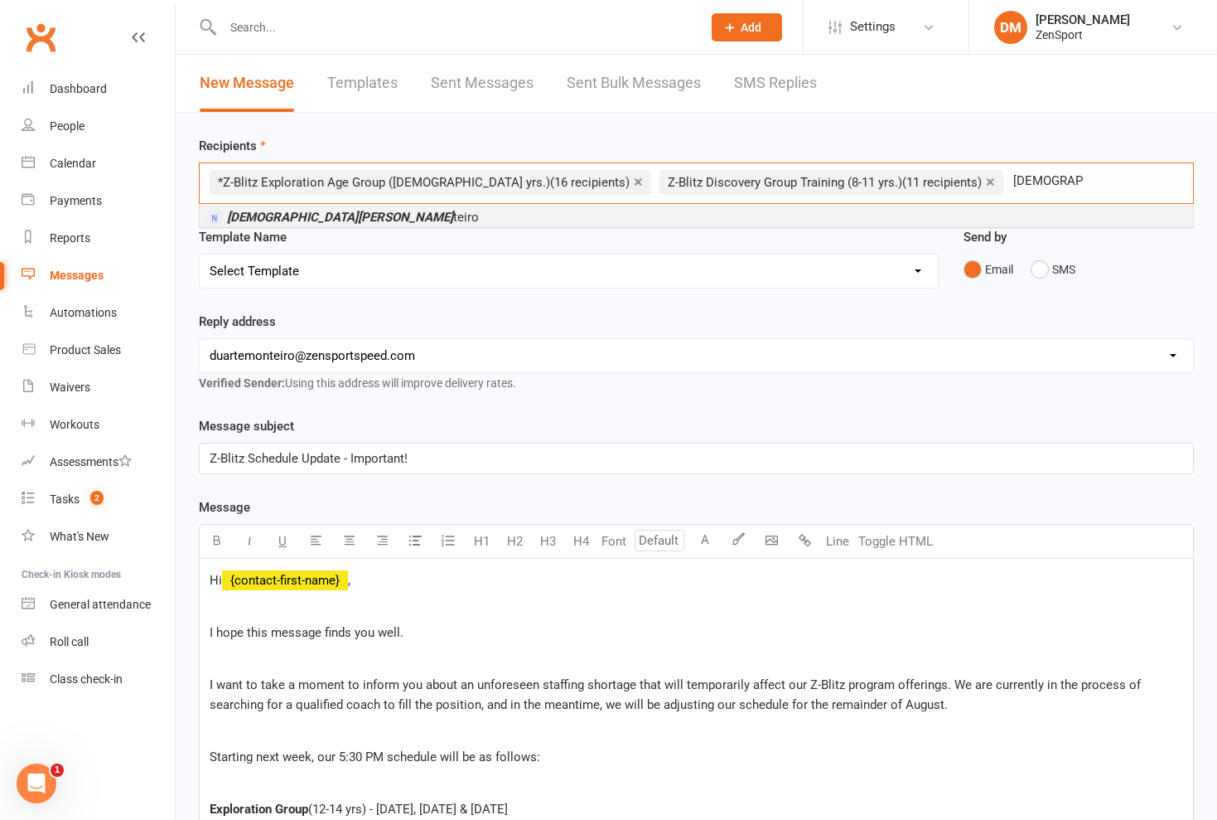
type input "[DEMOGRAPHIC_DATA][PERSON_NAME]"
click at [291, 212] on em "[DEMOGRAPHIC_DATA][PERSON_NAME]" at bounding box center [340, 217] width 226 height 15
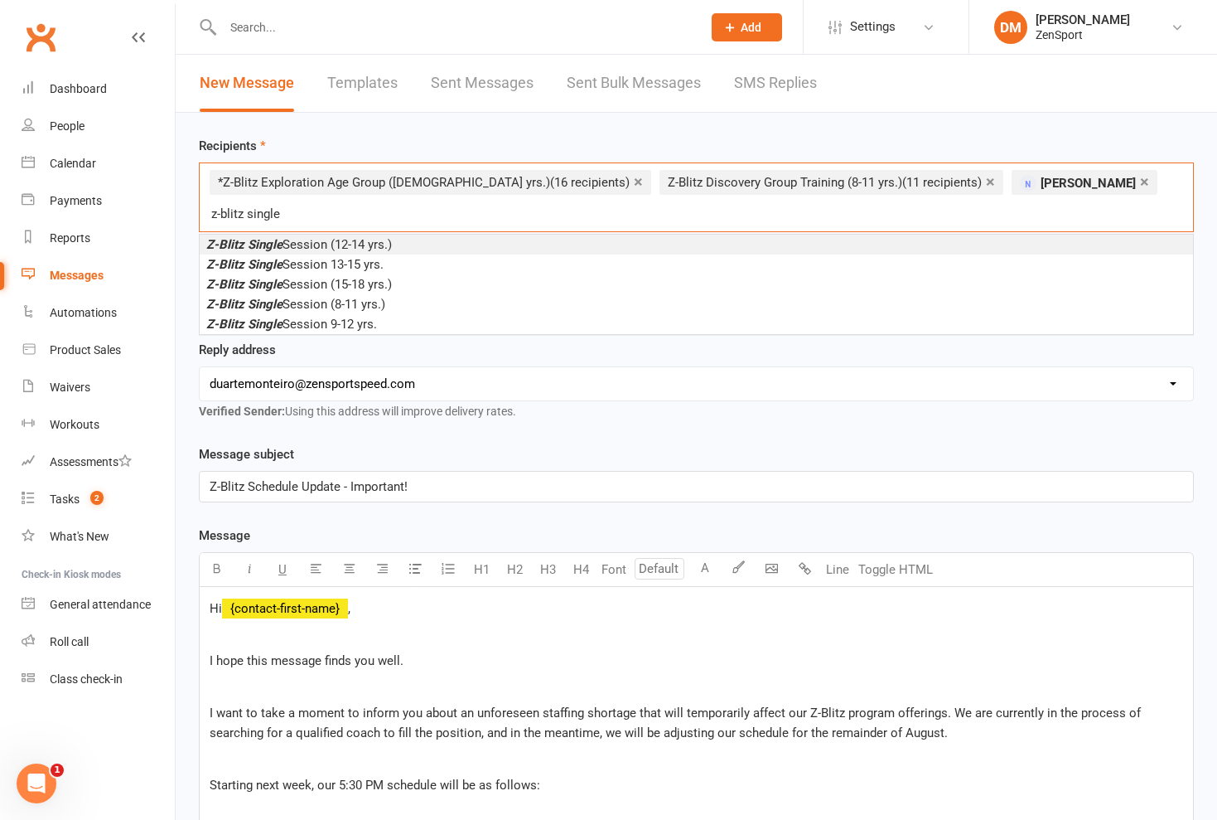
type input "z-blitz single"
click at [266, 237] on em "Z-Blitz Single" at bounding box center [244, 244] width 76 height 15
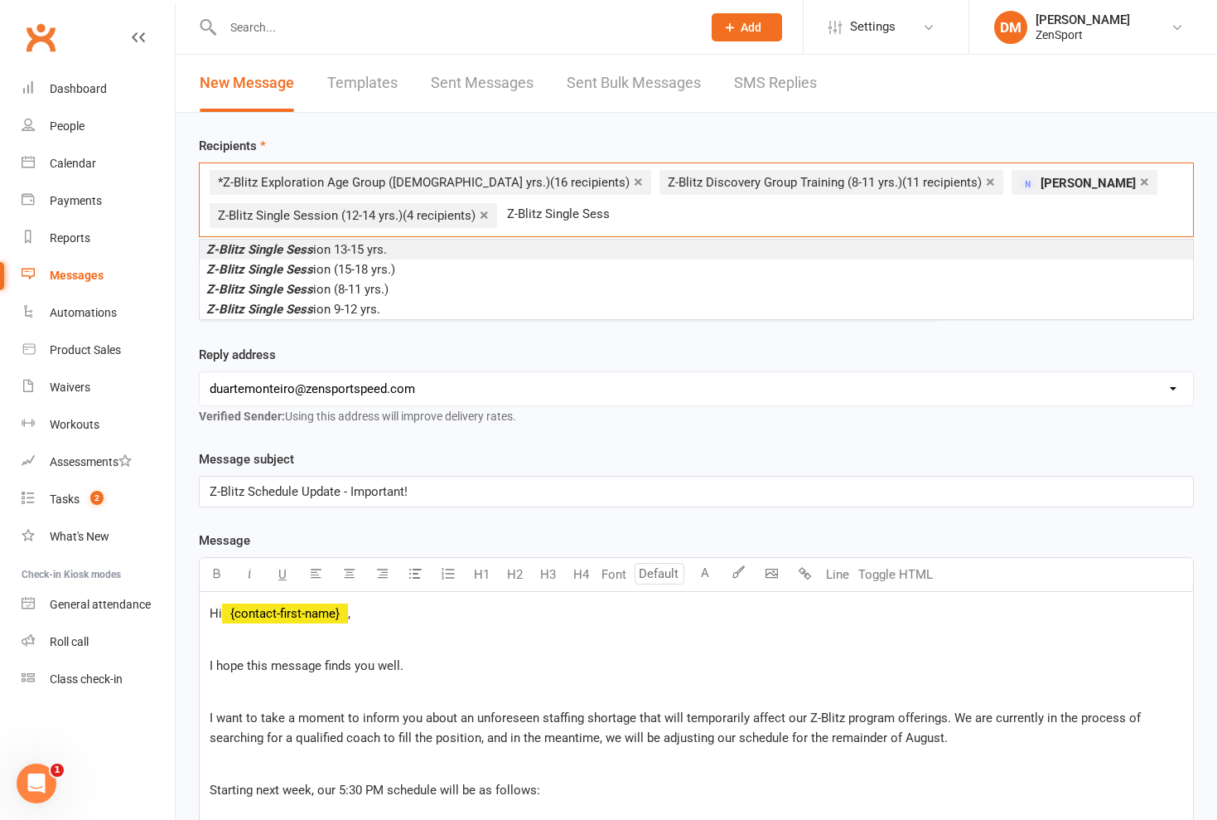
type input "Z-Blitz Single Sets"
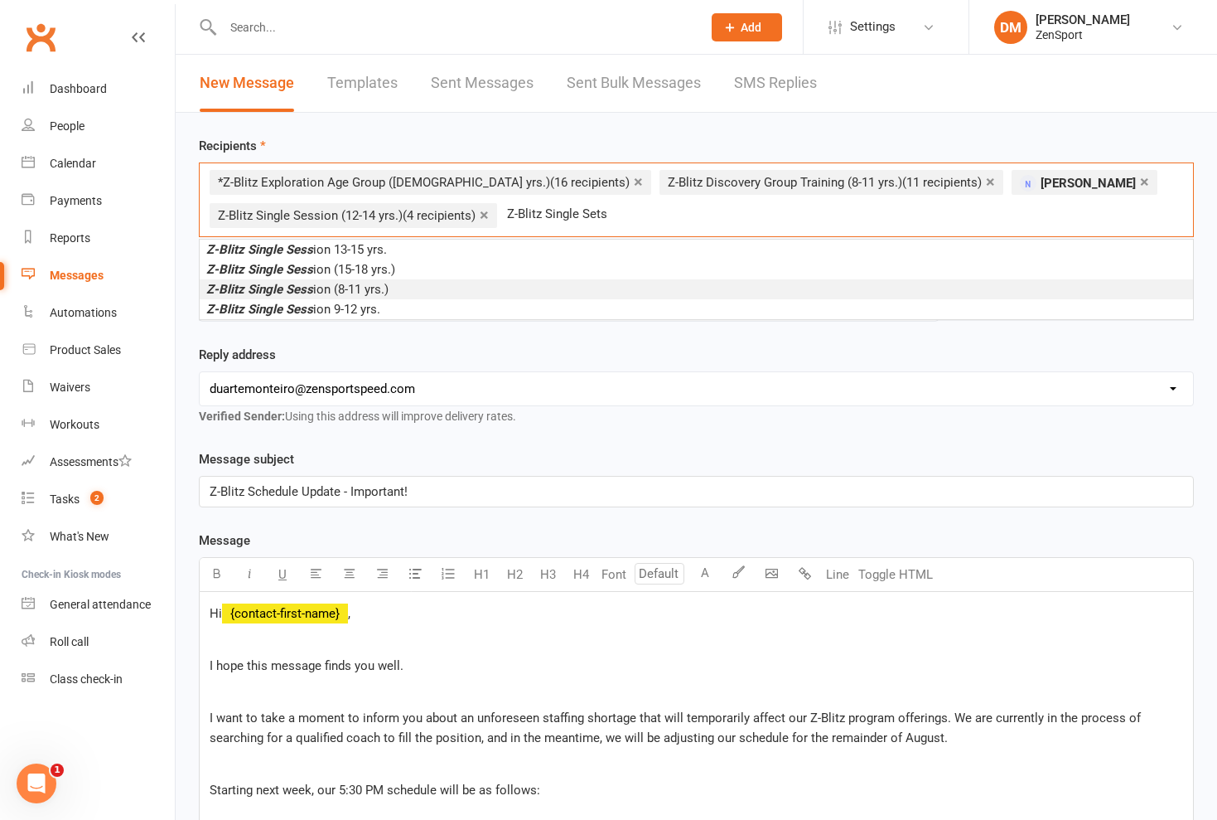
drag, startPoint x: 552, startPoint y: 210, endPoint x: 353, endPoint y: 290, distance: 214.5
click at [353, 290] on span "Z-Blitz Single Sess ion (8-11 yrs.)" at bounding box center [297, 289] width 182 height 15
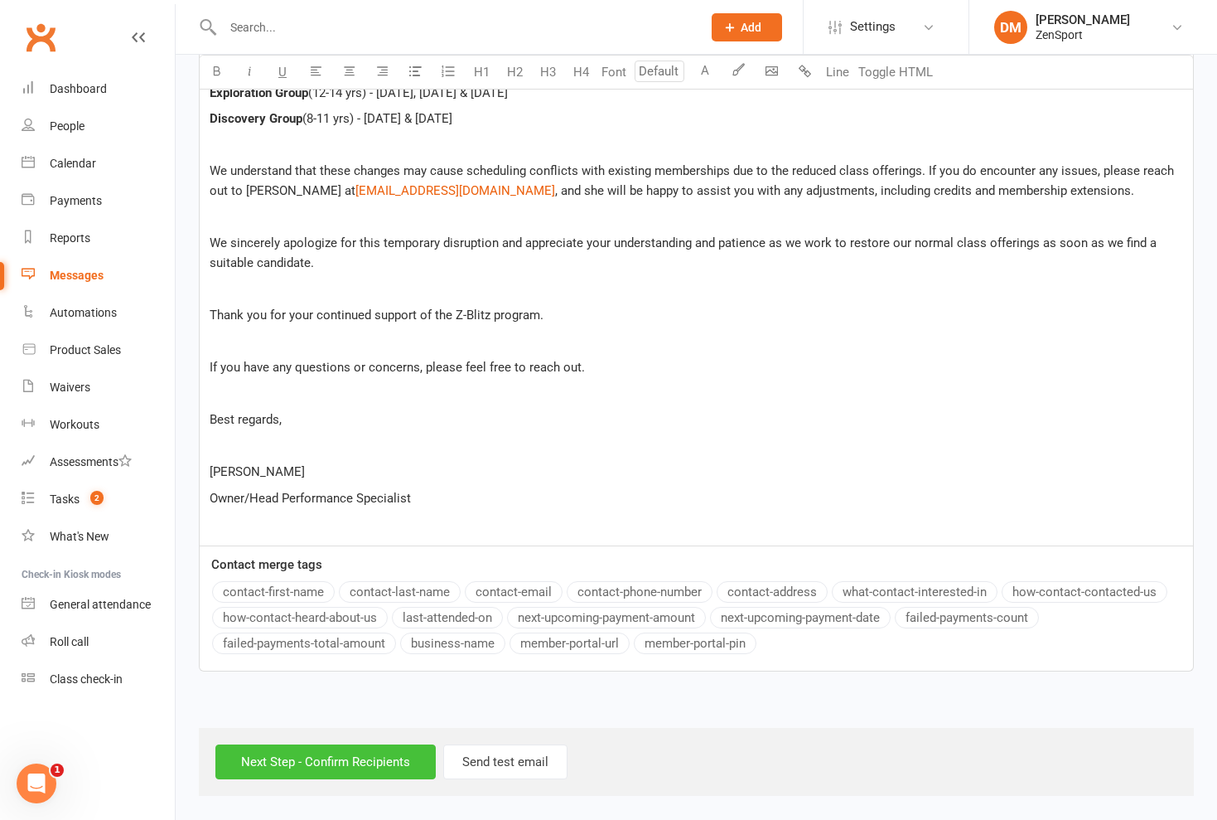
scroll to position [763, 0]
click at [329, 744] on input "Next Step - Confirm Recipients" at bounding box center [325, 761] width 220 height 35
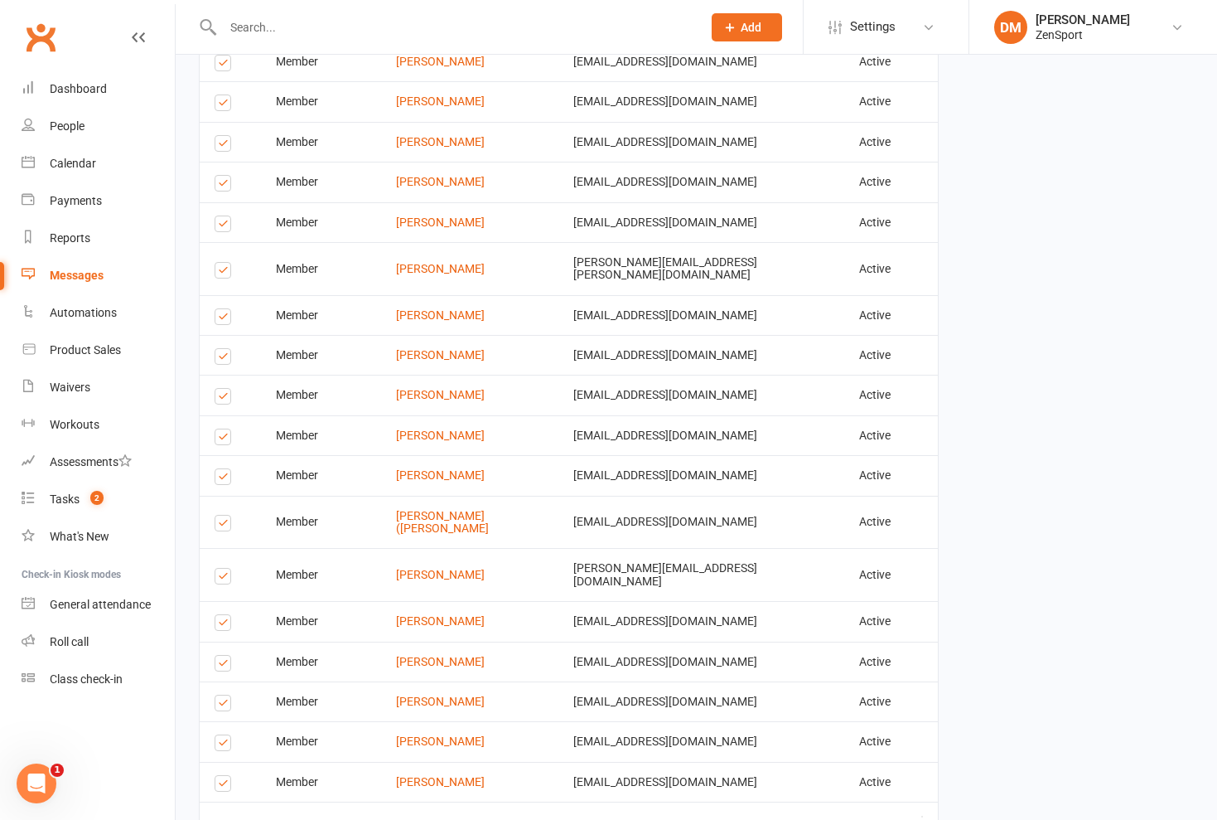
scroll to position [2312, 0]
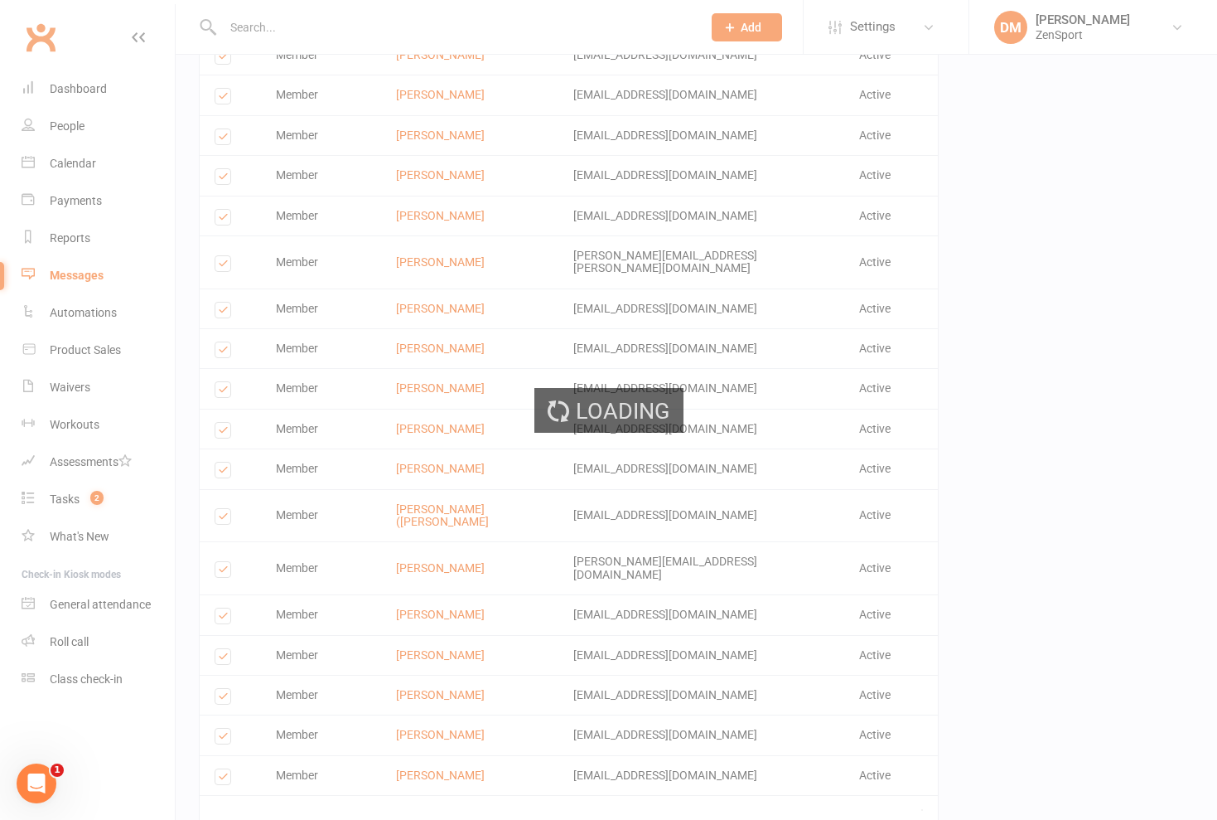
scroll to position [2305, 0]
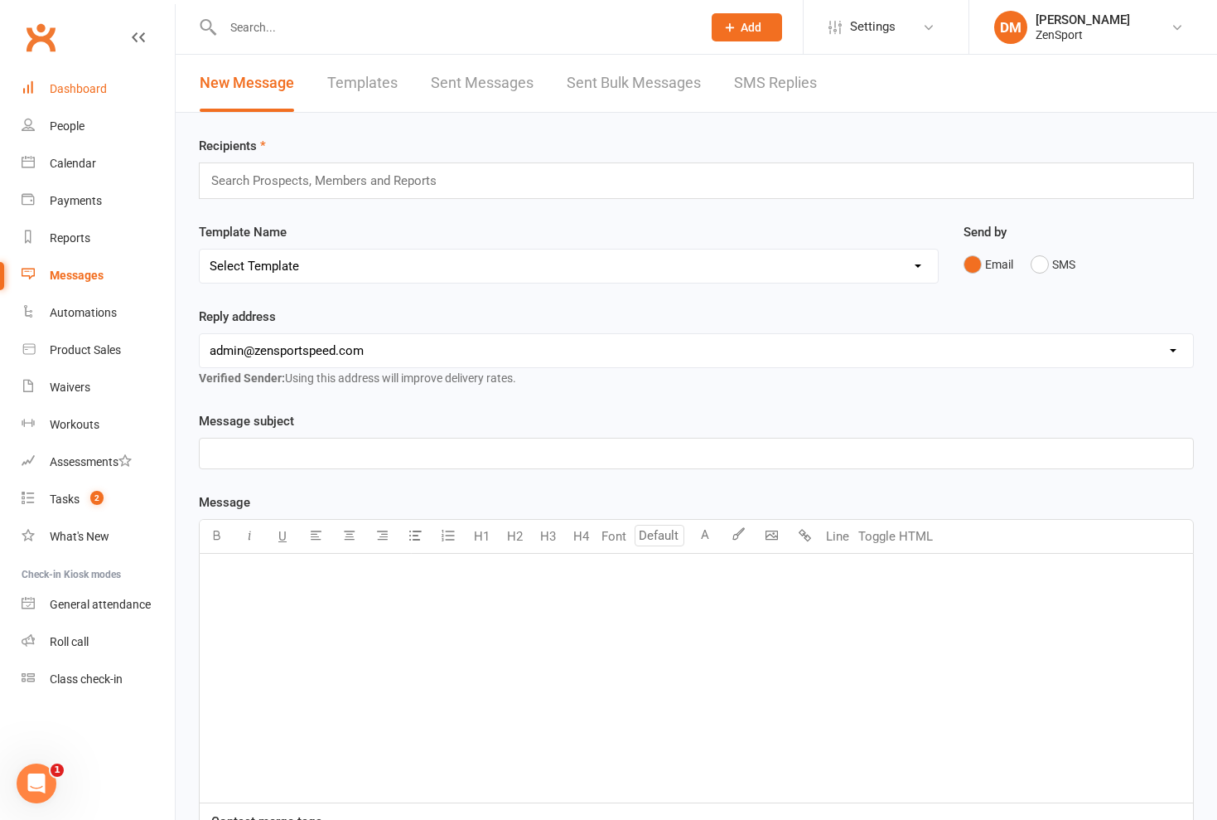
click at [92, 85] on div "Dashboard" at bounding box center [78, 88] width 57 height 13
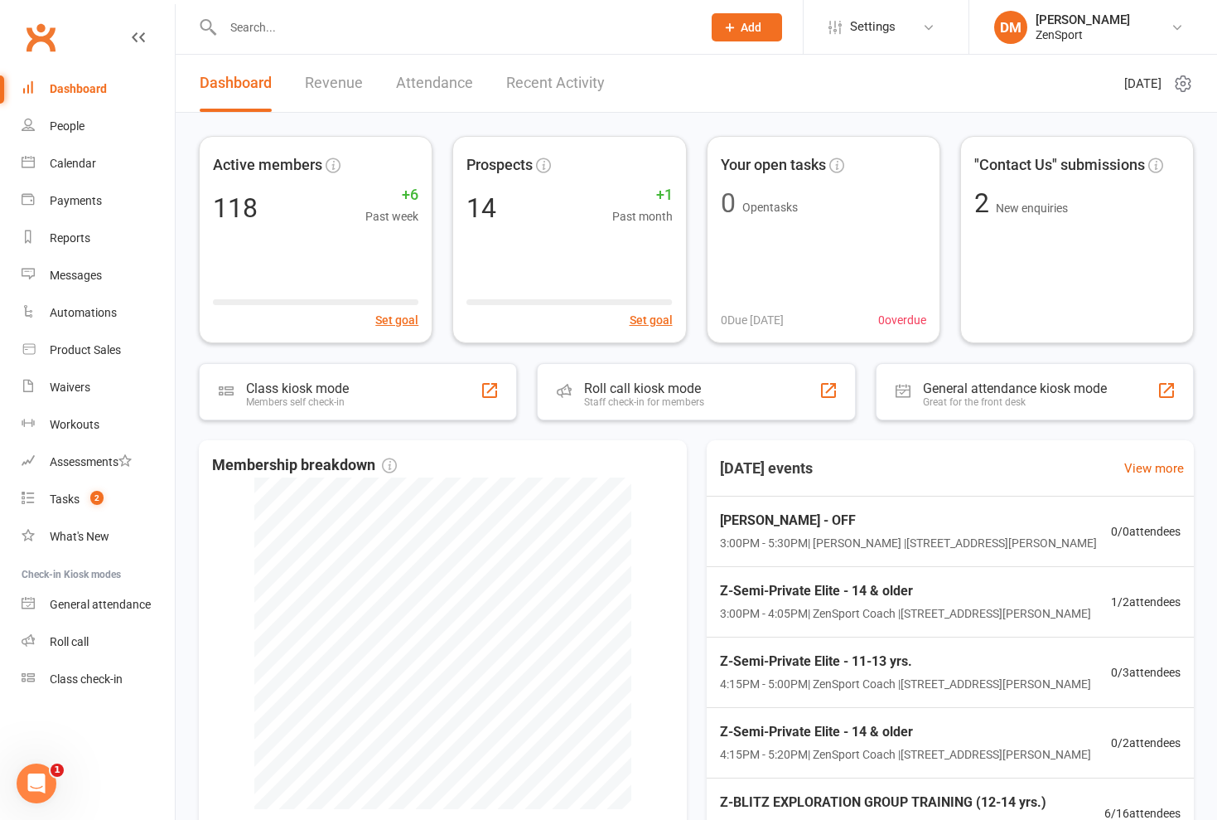
click at [516, 90] on link "Recent Activity" at bounding box center [555, 83] width 99 height 57
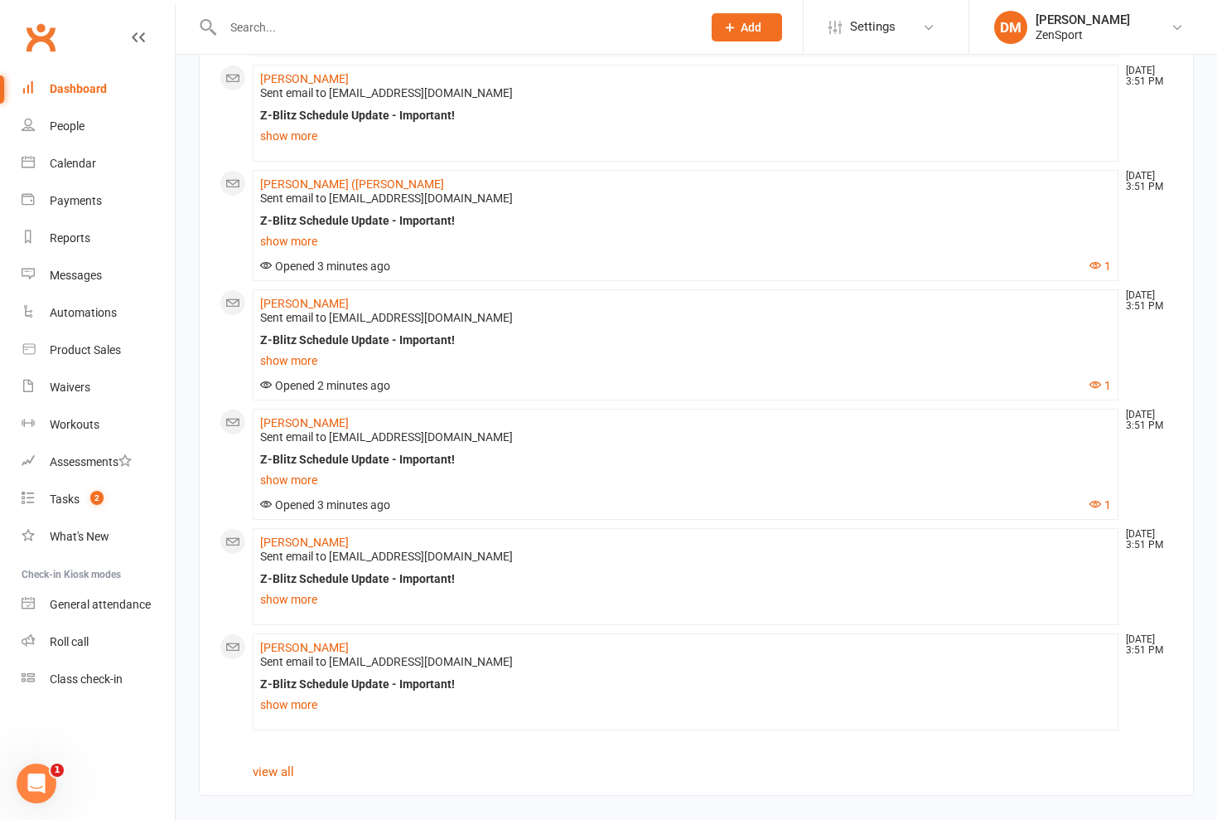
scroll to position [1700, 0]
click at [279, 764] on link "view all" at bounding box center [273, 771] width 41 height 15
